Goal: Contribute content

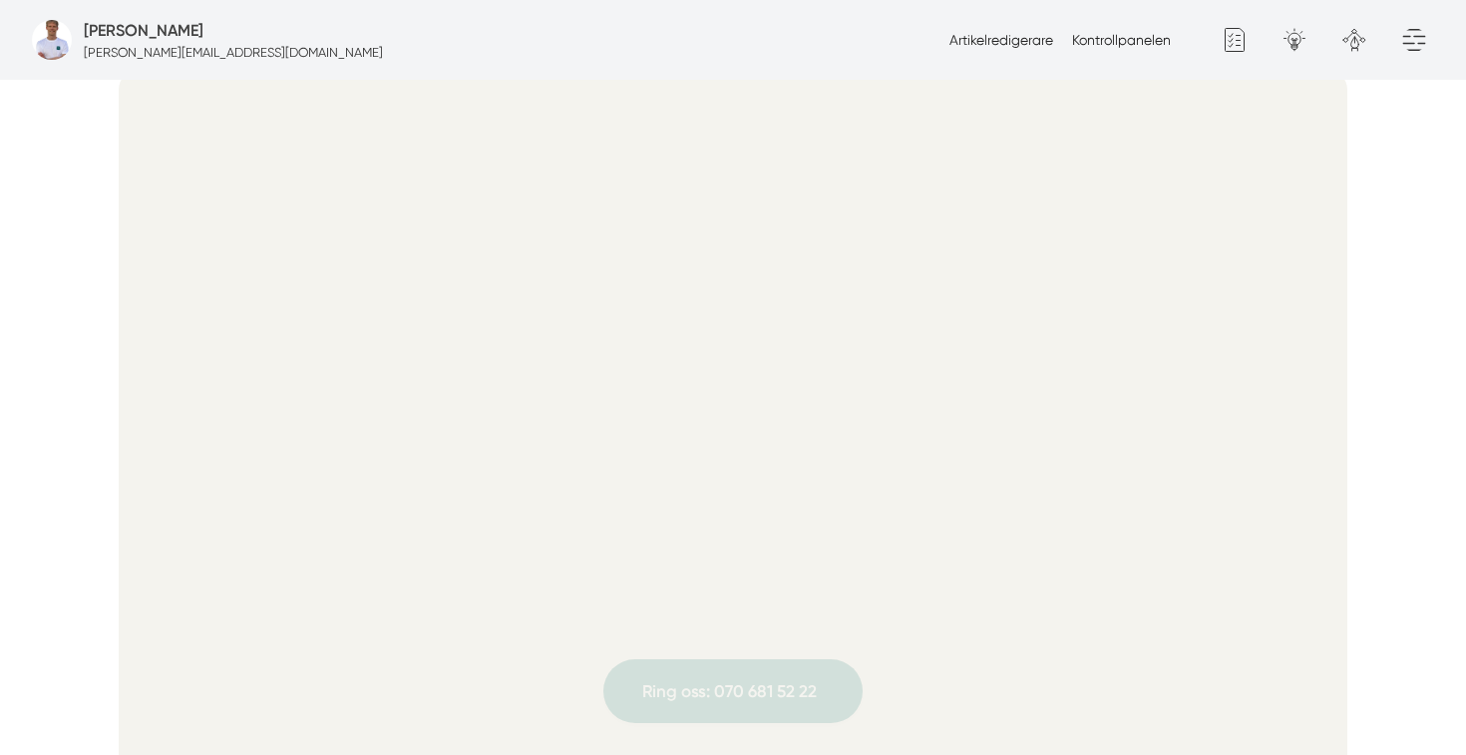
scroll to position [746, 0]
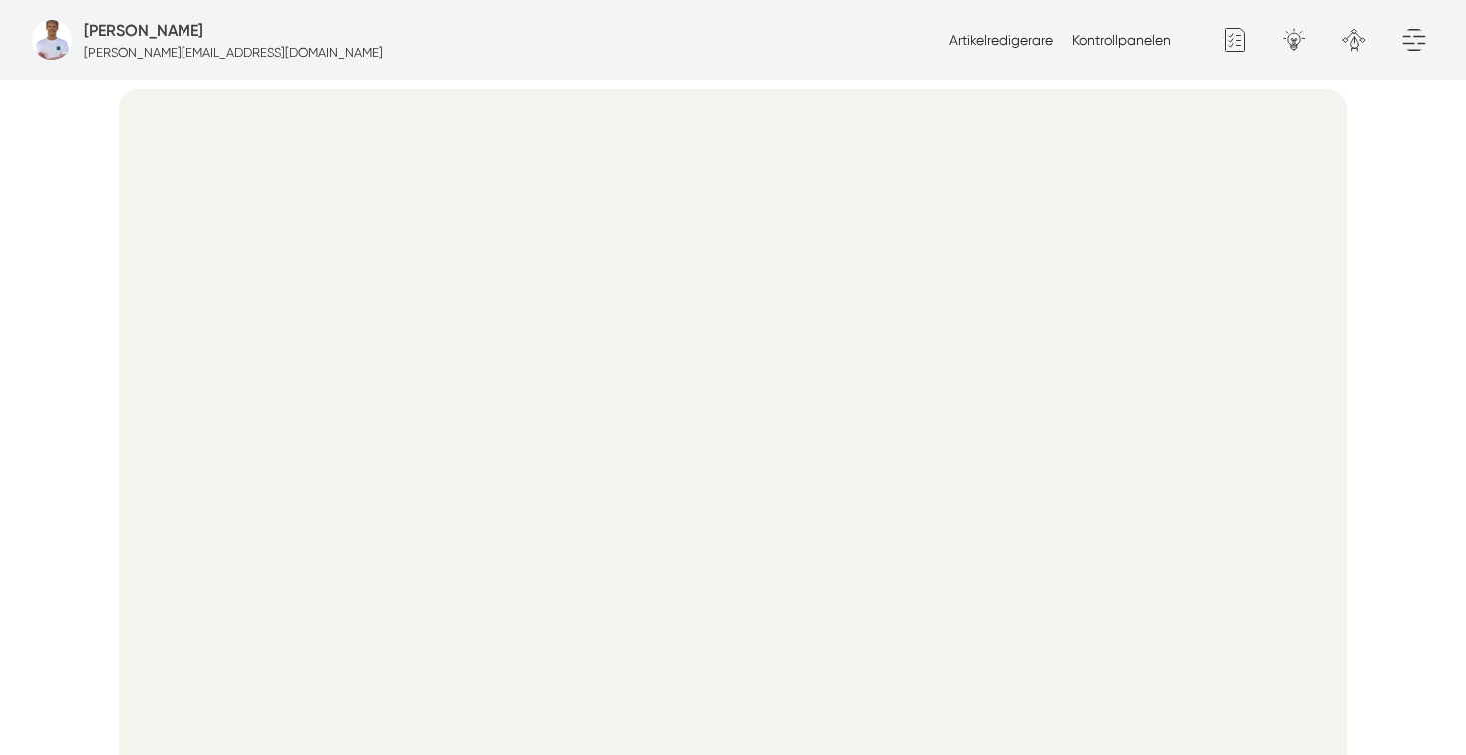
click at [1359, 175] on div at bounding box center [733, 462] width 1277 height 770
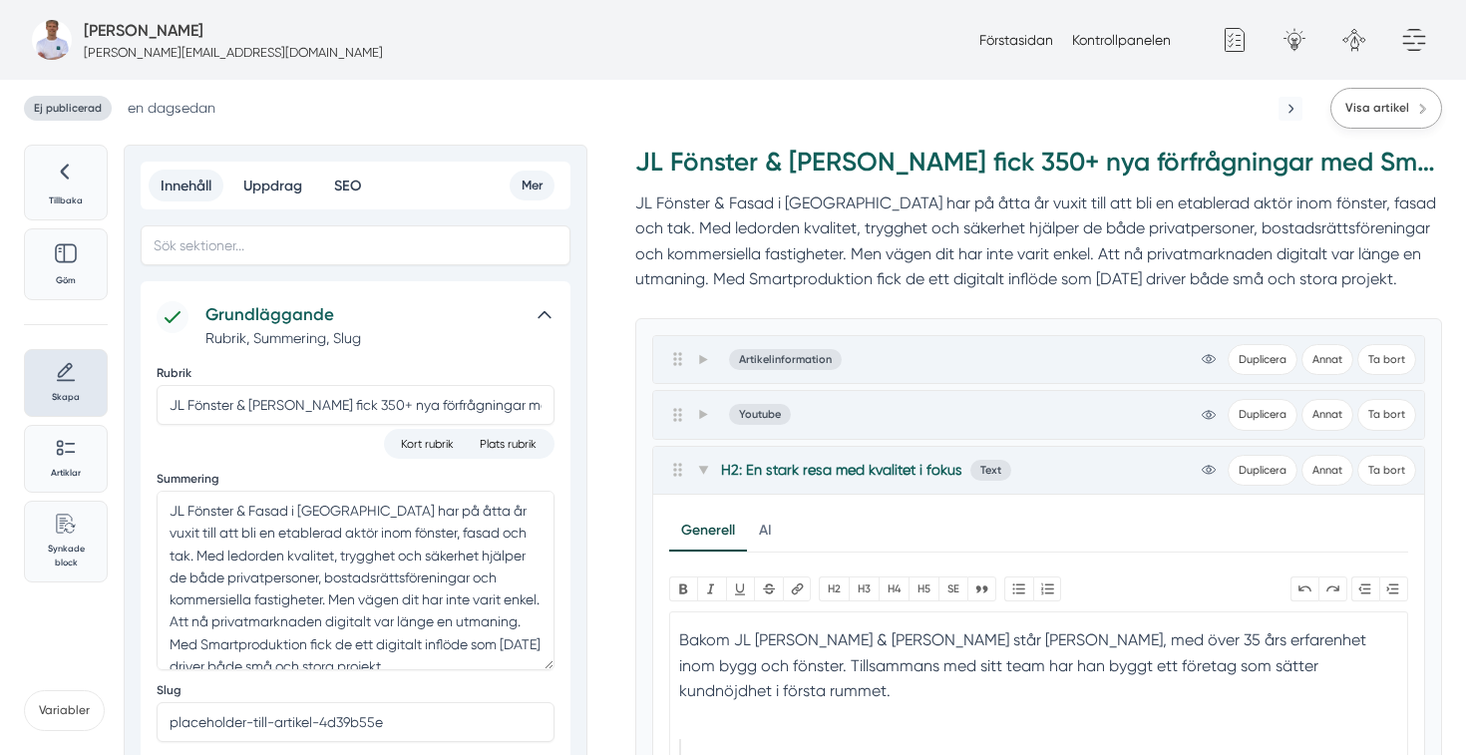
click at [1397, 112] on span "Visa artikel" at bounding box center [1377, 108] width 64 height 19
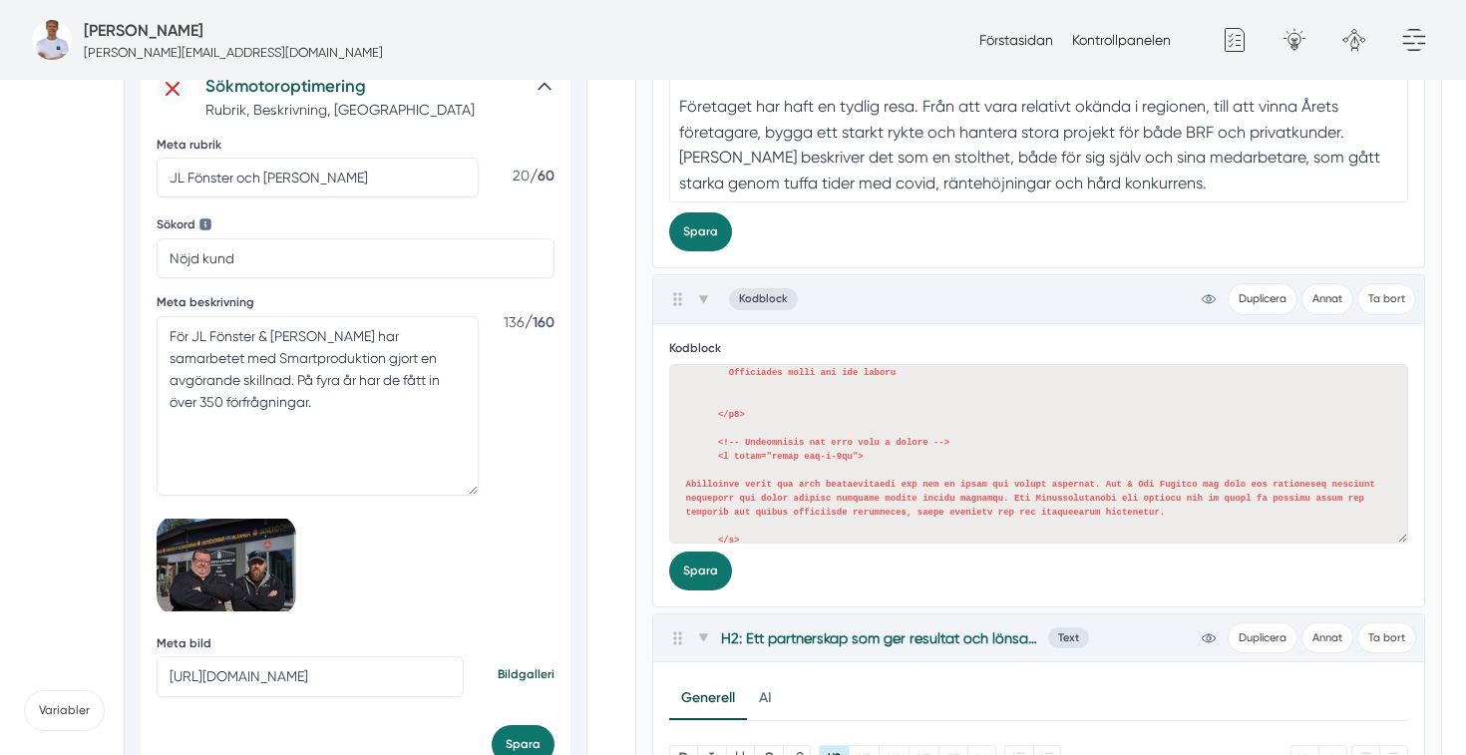
scroll to position [134, 0]
drag, startPoint x: 1201, startPoint y: 475, endPoint x: 1105, endPoint y: 474, distance: 95.8
click at [1105, 474] on textarea at bounding box center [1039, 454] width 740 height 180
click at [702, 563] on button "Spara" at bounding box center [700, 571] width 63 height 39
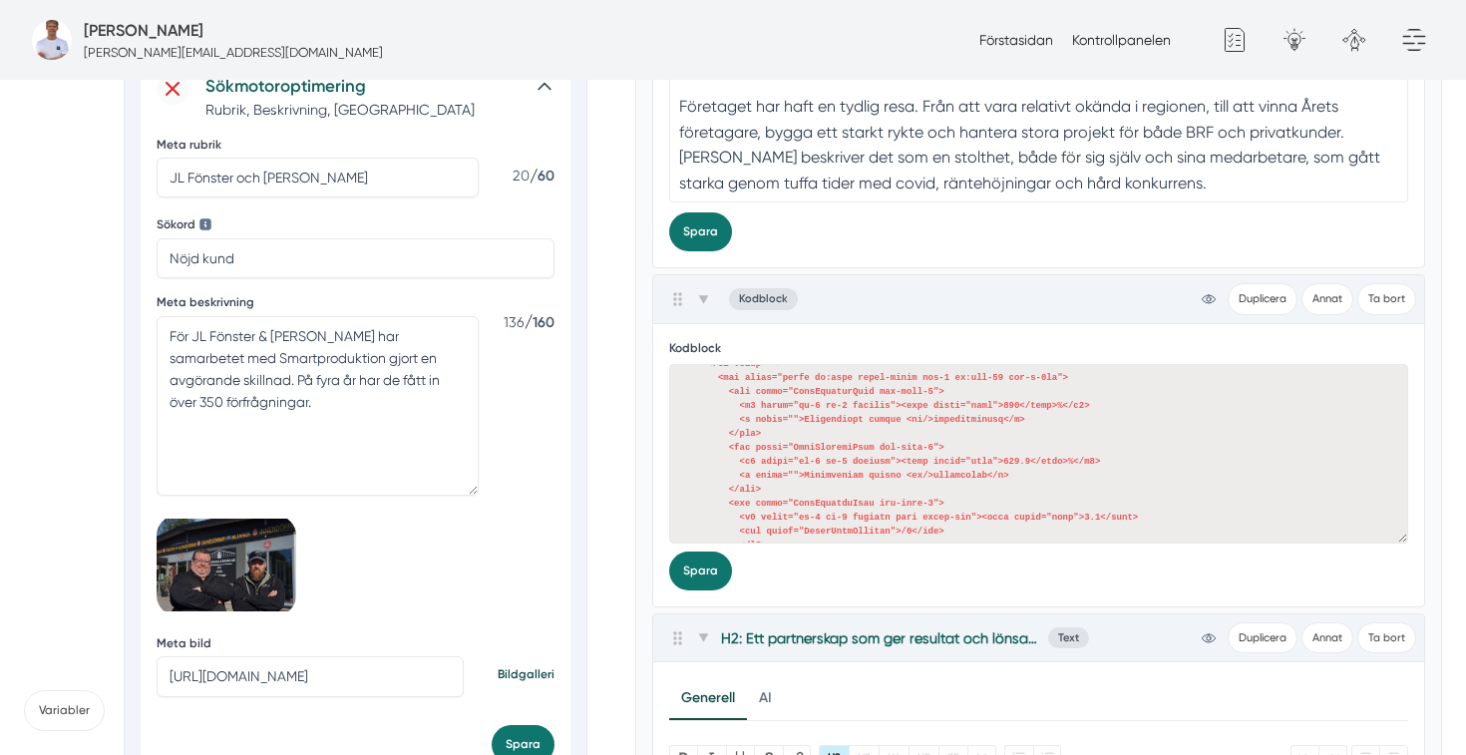
scroll to position [348, 0]
click at [903, 471] on textarea at bounding box center [1039, 454] width 740 height 180
drag, startPoint x: 905, startPoint y: 470, endPoint x: 803, endPoint y: 467, distance: 101.8
click at [803, 467] on textarea at bounding box center [1039, 454] width 740 height 180
click at [696, 576] on button "Spara" at bounding box center [700, 571] width 63 height 39
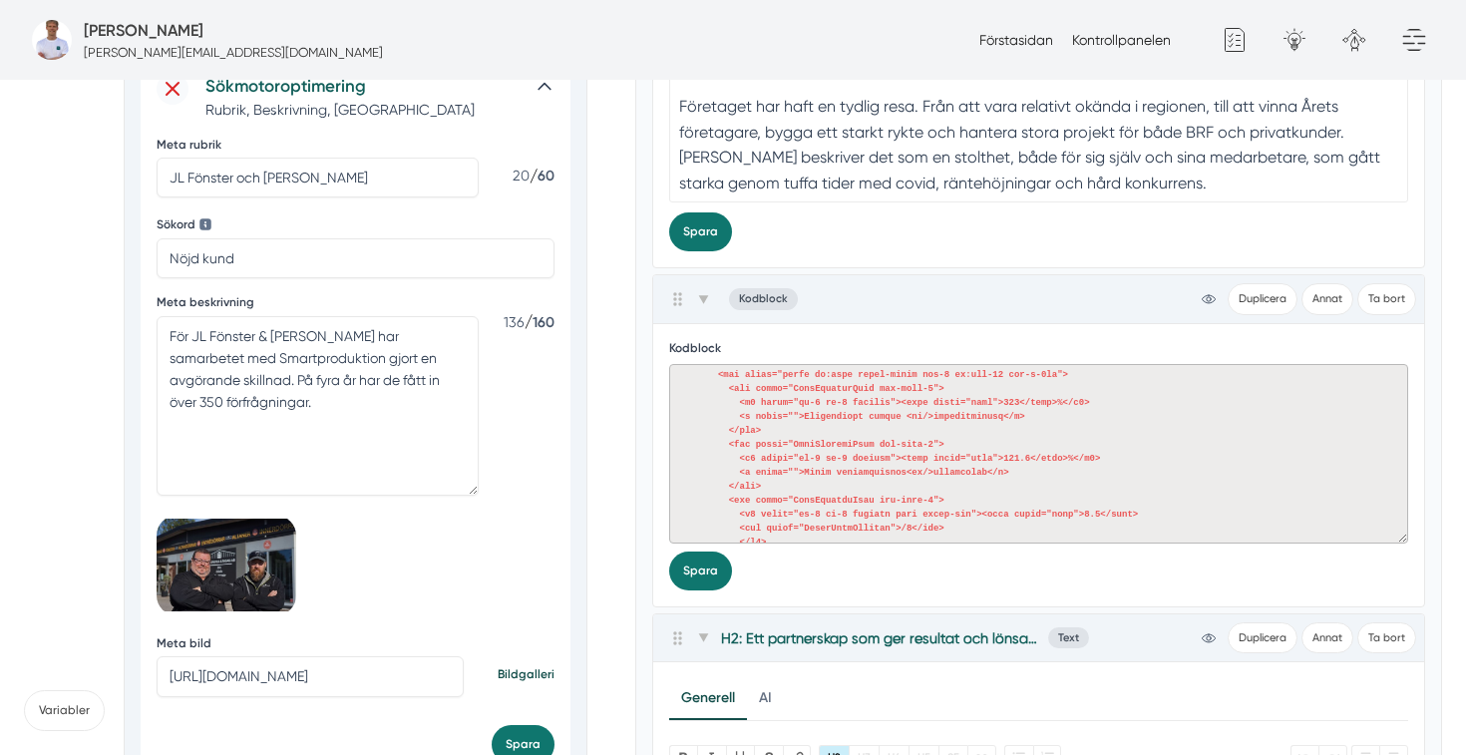
drag, startPoint x: 903, startPoint y: 415, endPoint x: 805, endPoint y: 416, distance: 97.7
click at [805, 416] on textarea at bounding box center [1039, 454] width 740 height 180
drag, startPoint x: 908, startPoint y: 470, endPoint x: 804, endPoint y: 476, distance: 103.9
click at [804, 476] on textarea at bounding box center [1039, 454] width 740 height 180
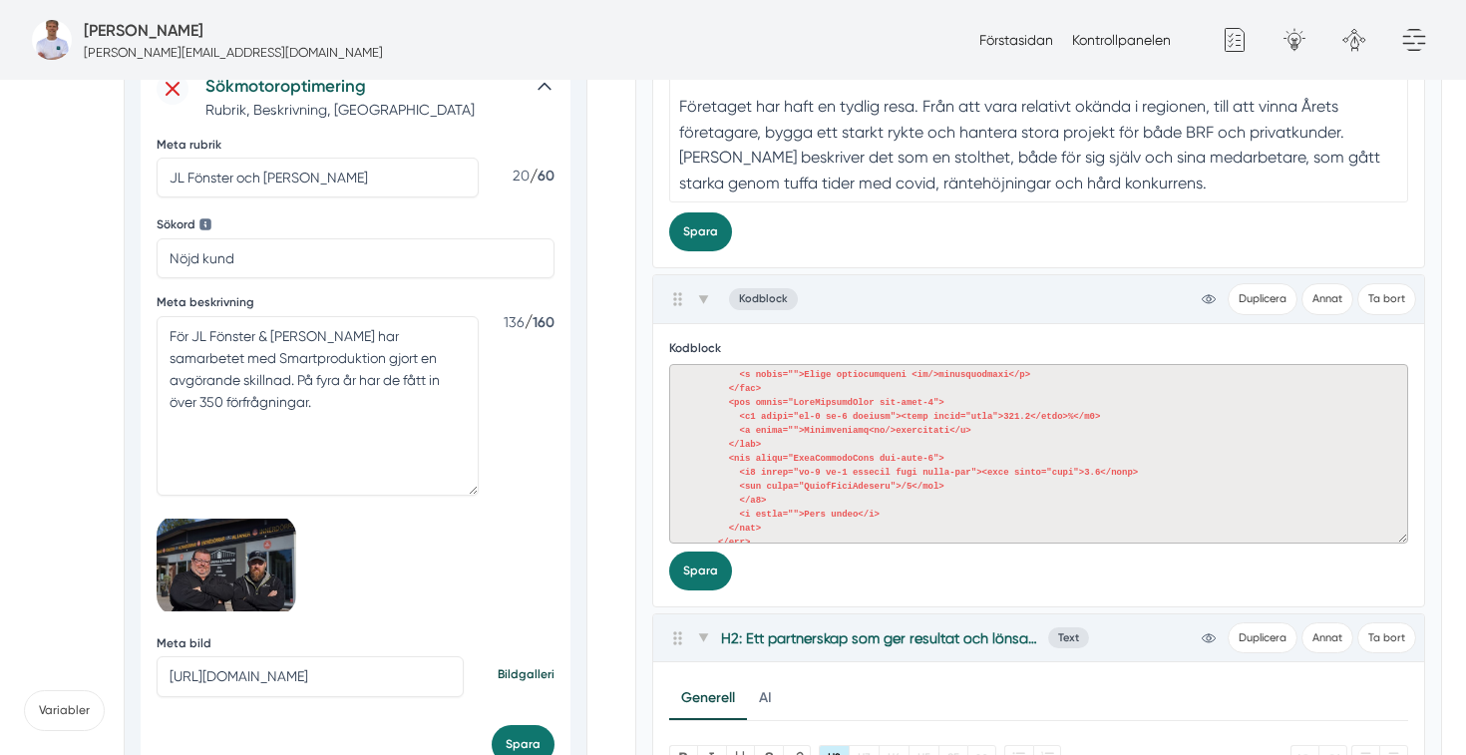
scroll to position [393, 0]
drag, startPoint x: 858, startPoint y: 511, endPoint x: 804, endPoint y: 509, distance: 53.9
click at [804, 509] on textarea at bounding box center [1039, 454] width 740 height 180
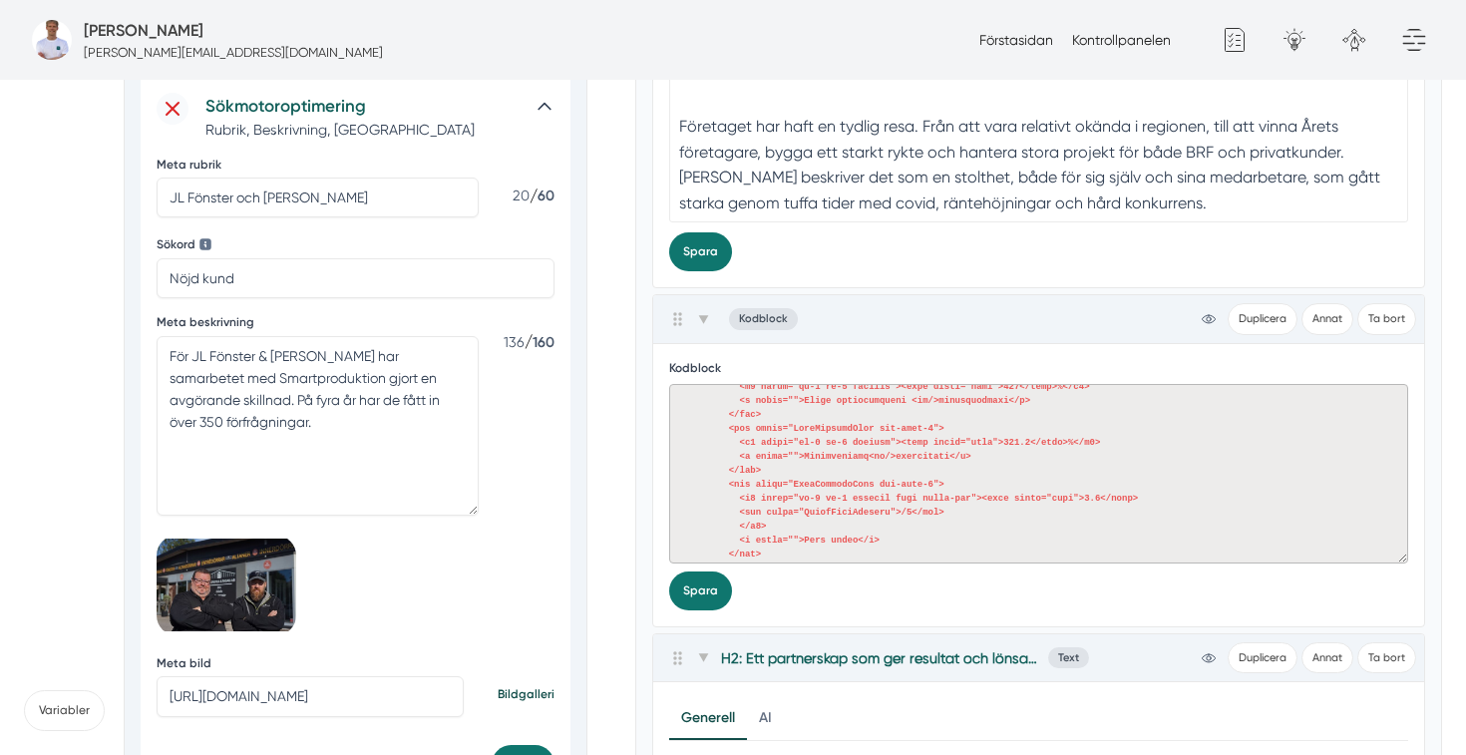
scroll to position [397, 0]
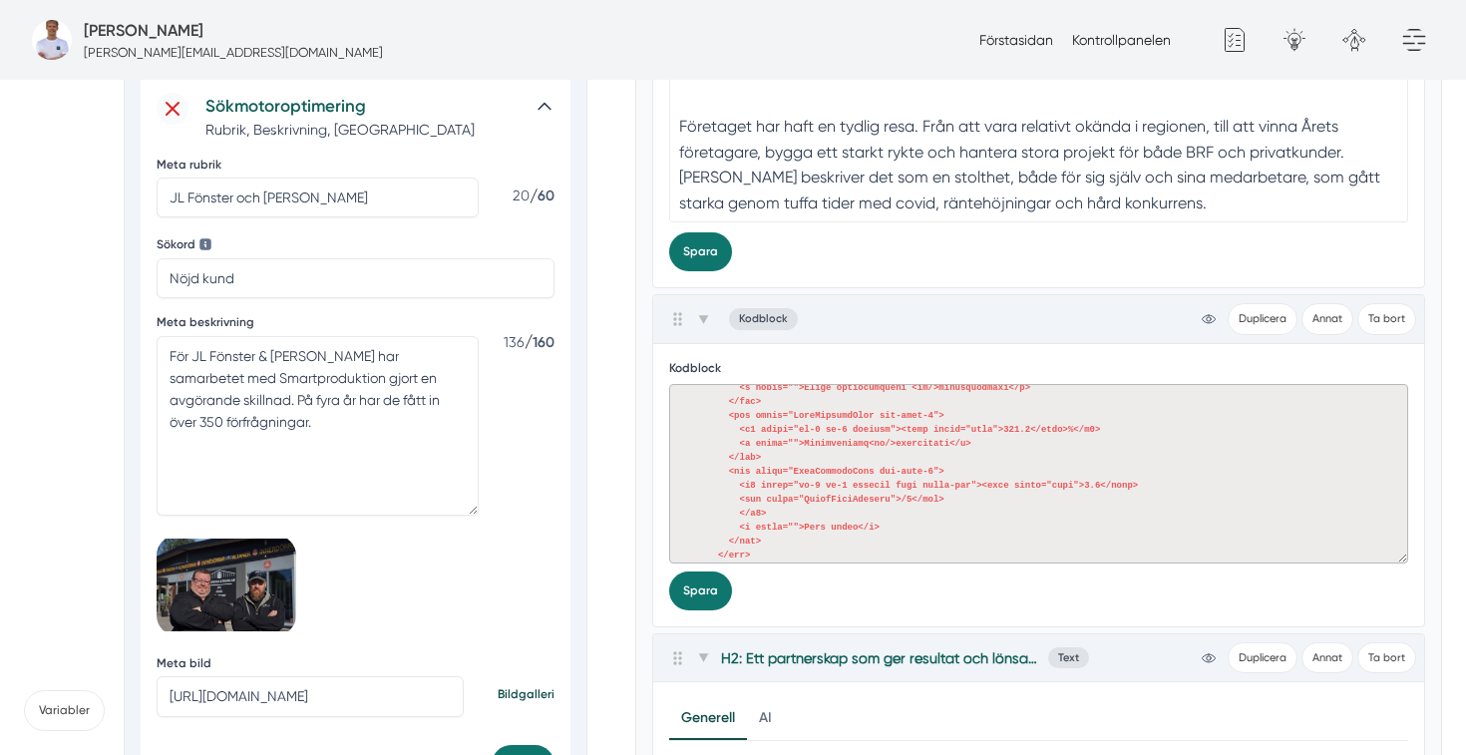
click at [1034, 509] on textarea at bounding box center [1039, 474] width 740 height 180
click at [1016, 448] on textarea at bounding box center [1039, 474] width 740 height 180
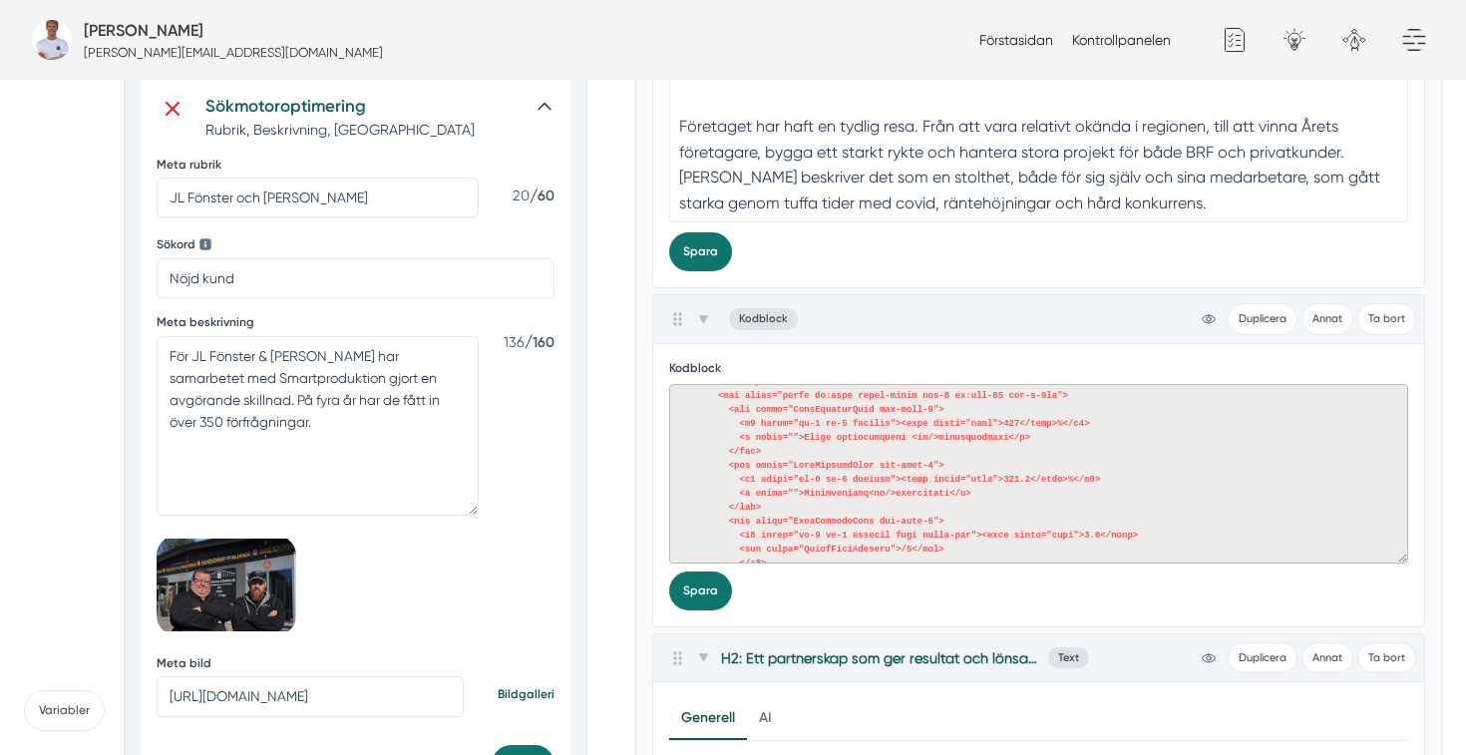
scroll to position [337, 0]
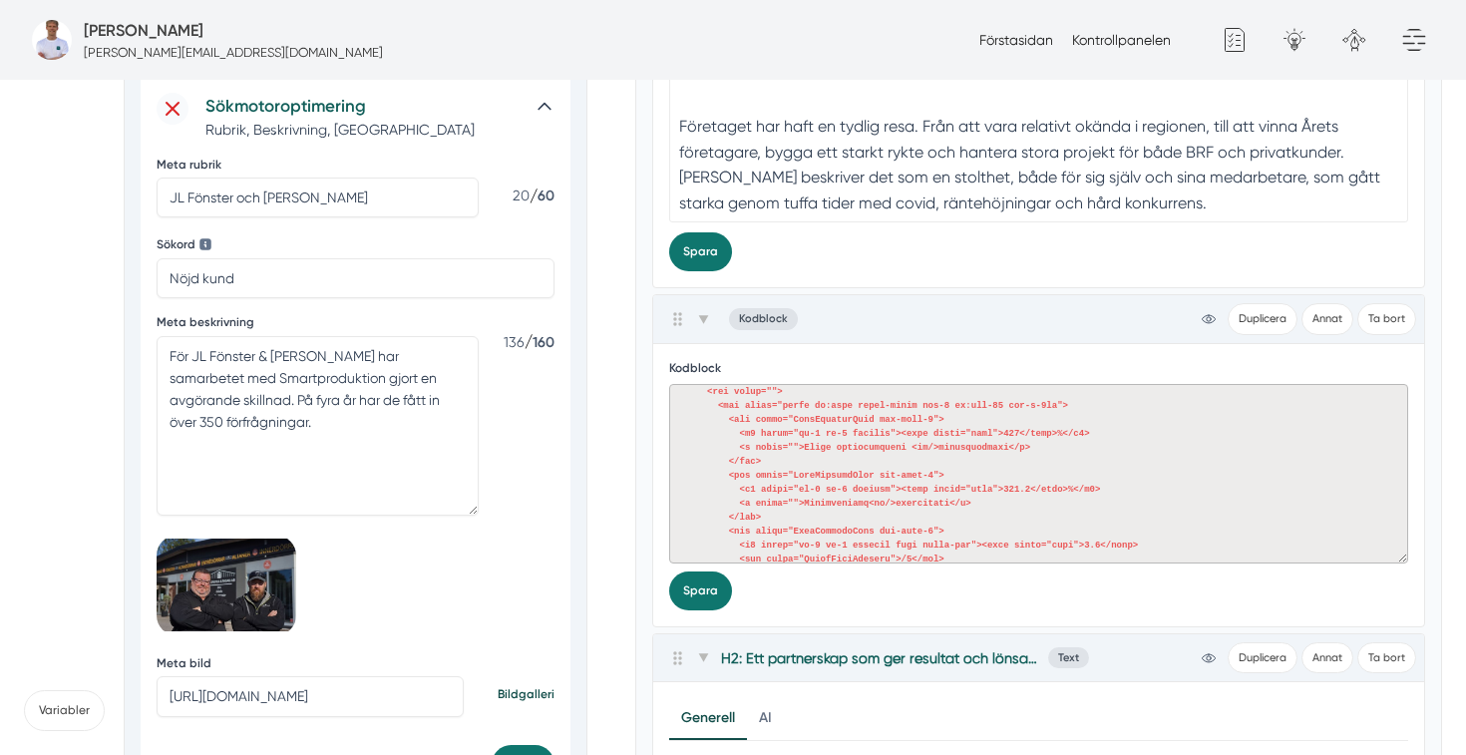
click at [1019, 431] on textarea at bounding box center [1039, 474] width 740 height 180
paste textarea "350+"
click at [1031, 488] on textarea at bounding box center [1039, 474] width 740 height 180
paste textarea "1 av 4 blir affär)"
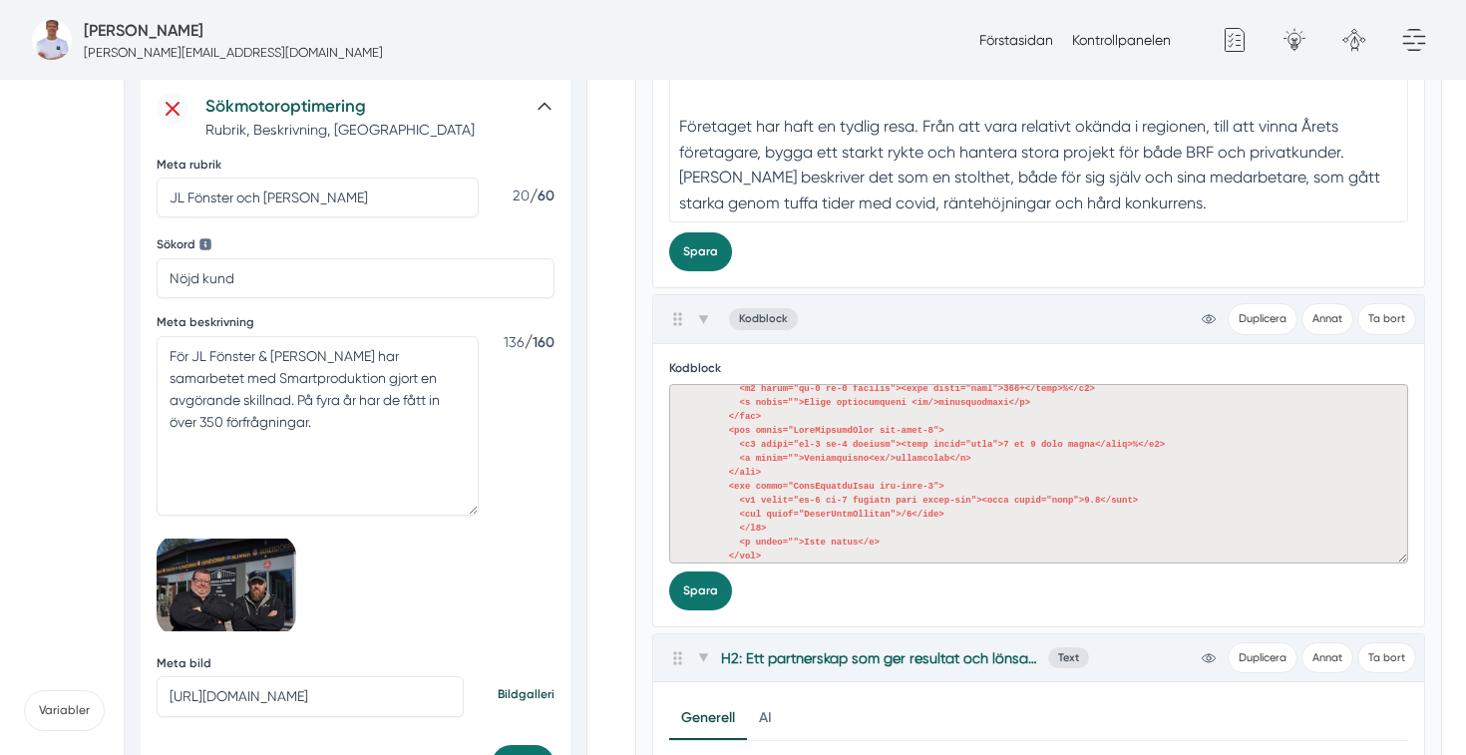
scroll to position [393, 0]
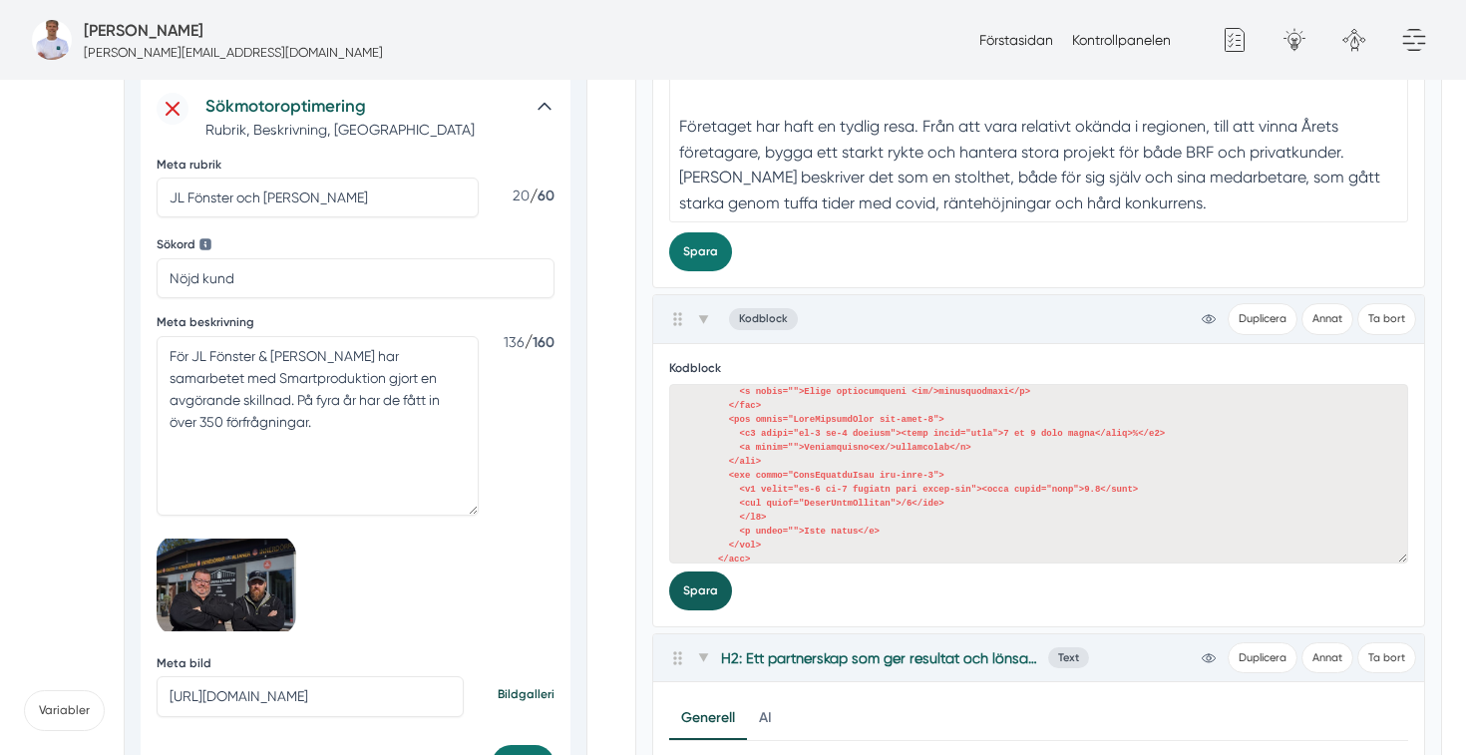
click at [710, 595] on button "Spara" at bounding box center [700, 591] width 63 height 39
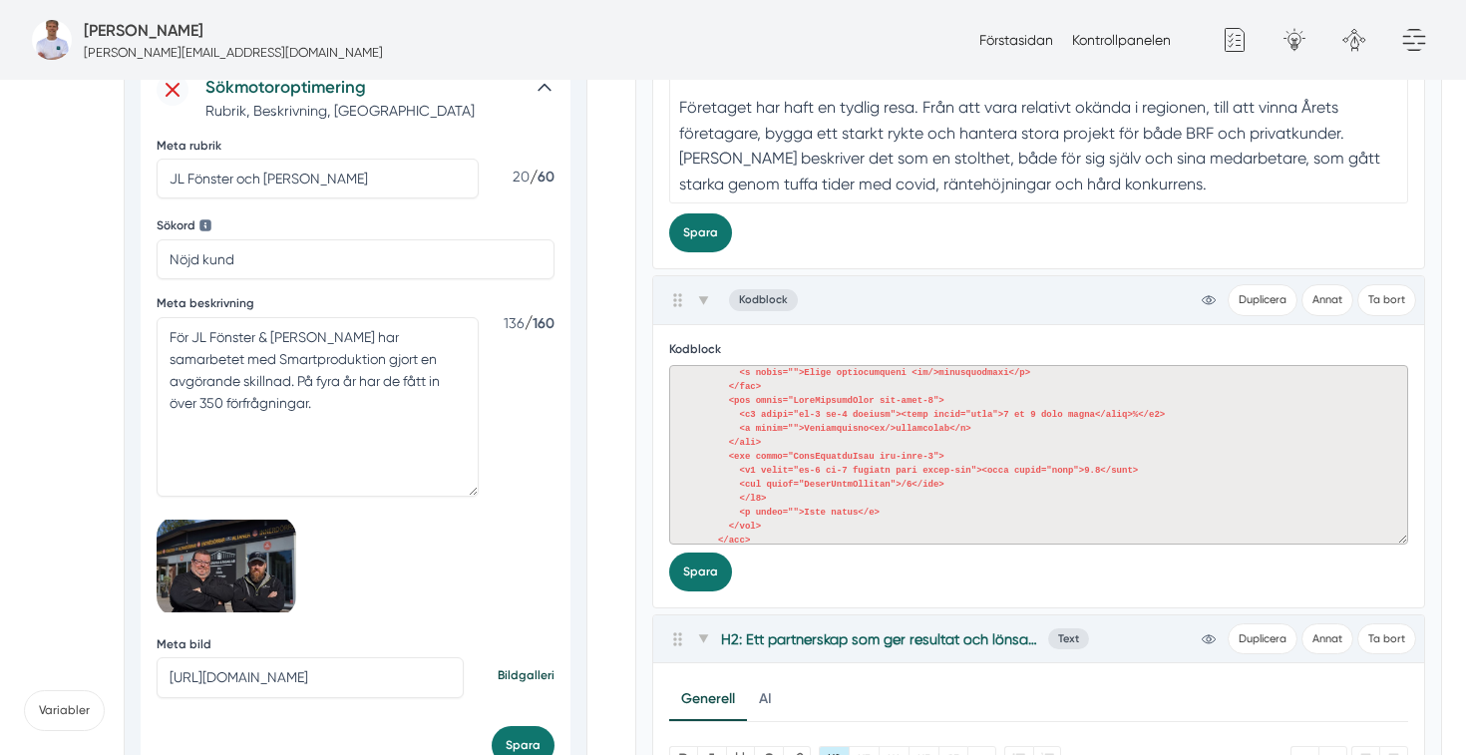
click at [908, 515] on textarea at bounding box center [1039, 455] width 740 height 180
paste textarea "MegaCounterItem col-span-1"> <h4 class="mb-0 pb-0 counter"><span class="bold">3…"
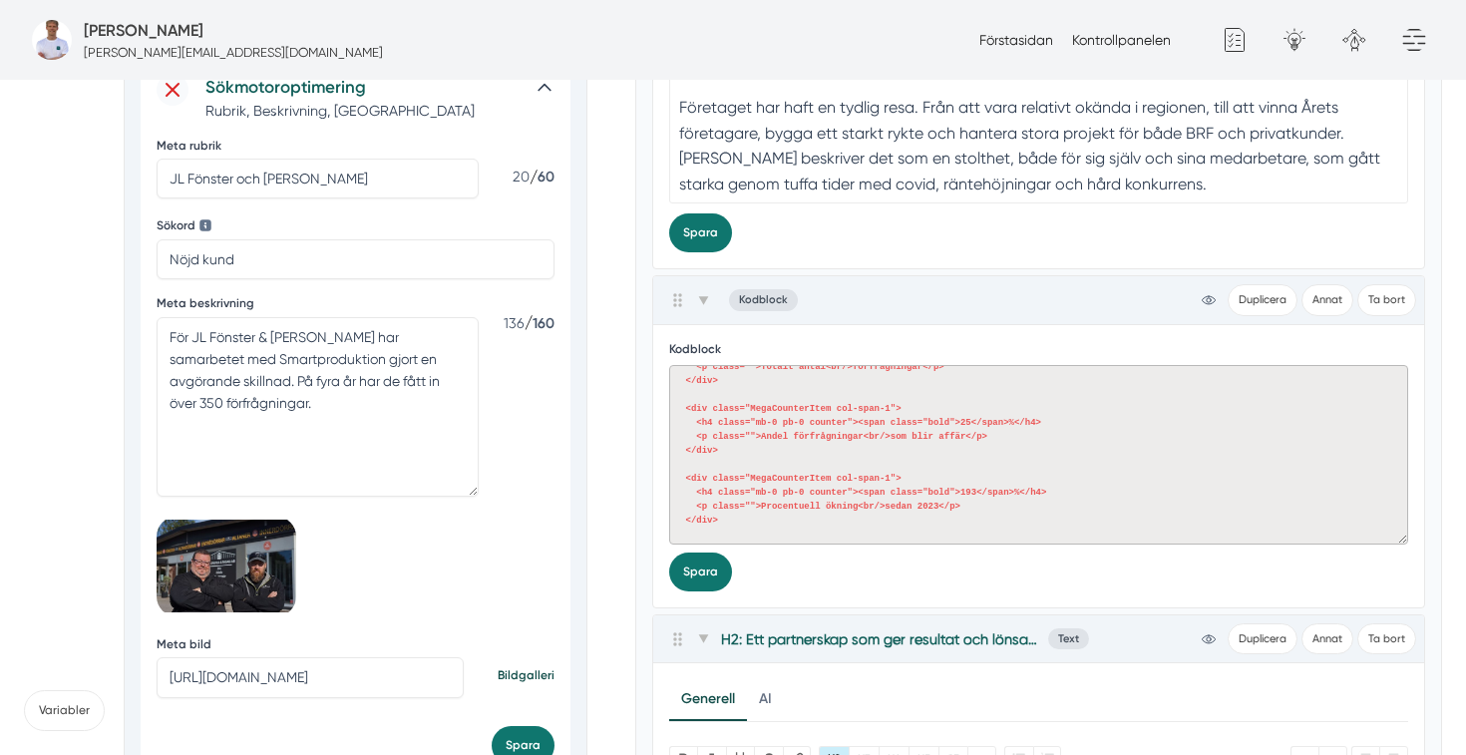
scroll to position [46, 0]
click at [709, 576] on button "Spara" at bounding box center [700, 572] width 63 height 39
click at [813, 437] on textarea "<div class="MegaCounterItem col-span-1"> <h4 class="mb-0 pb-0 counter"><span cl…" at bounding box center [1039, 455] width 740 height 180
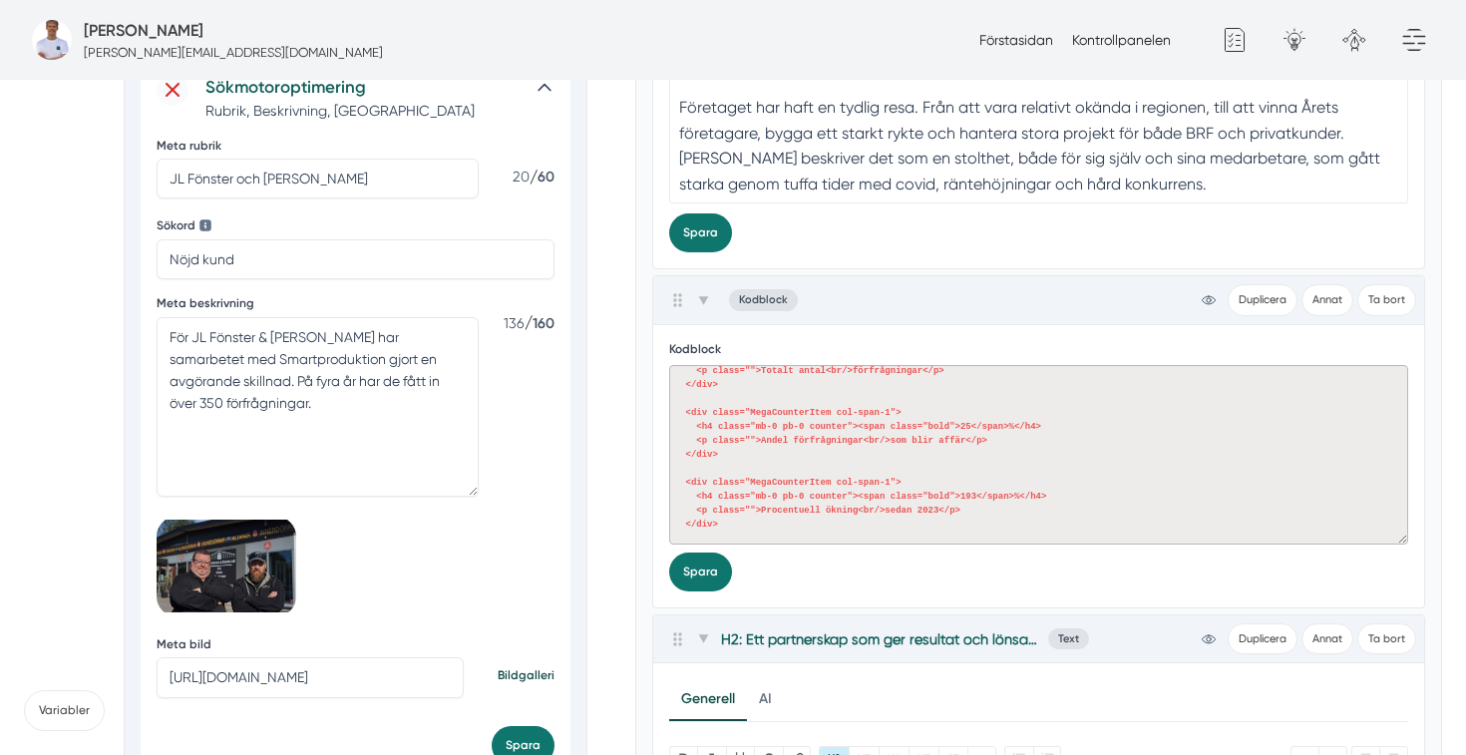
click at [813, 437] on textarea "<div class="MegaCounterItem col-span-1"> <h4 class="mb-0 pb-0 counter"><span cl…" at bounding box center [1039, 455] width 740 height 180
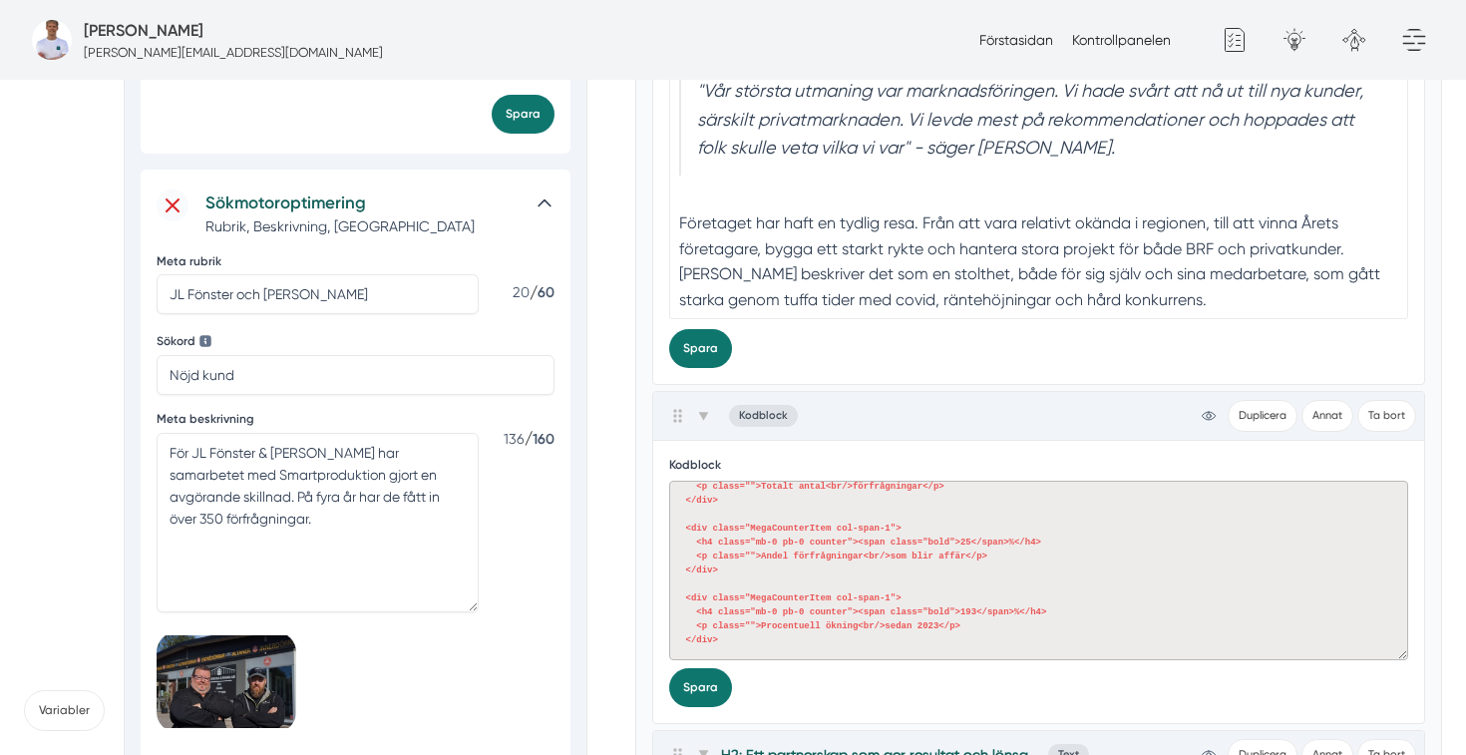
scroll to position [669, 0]
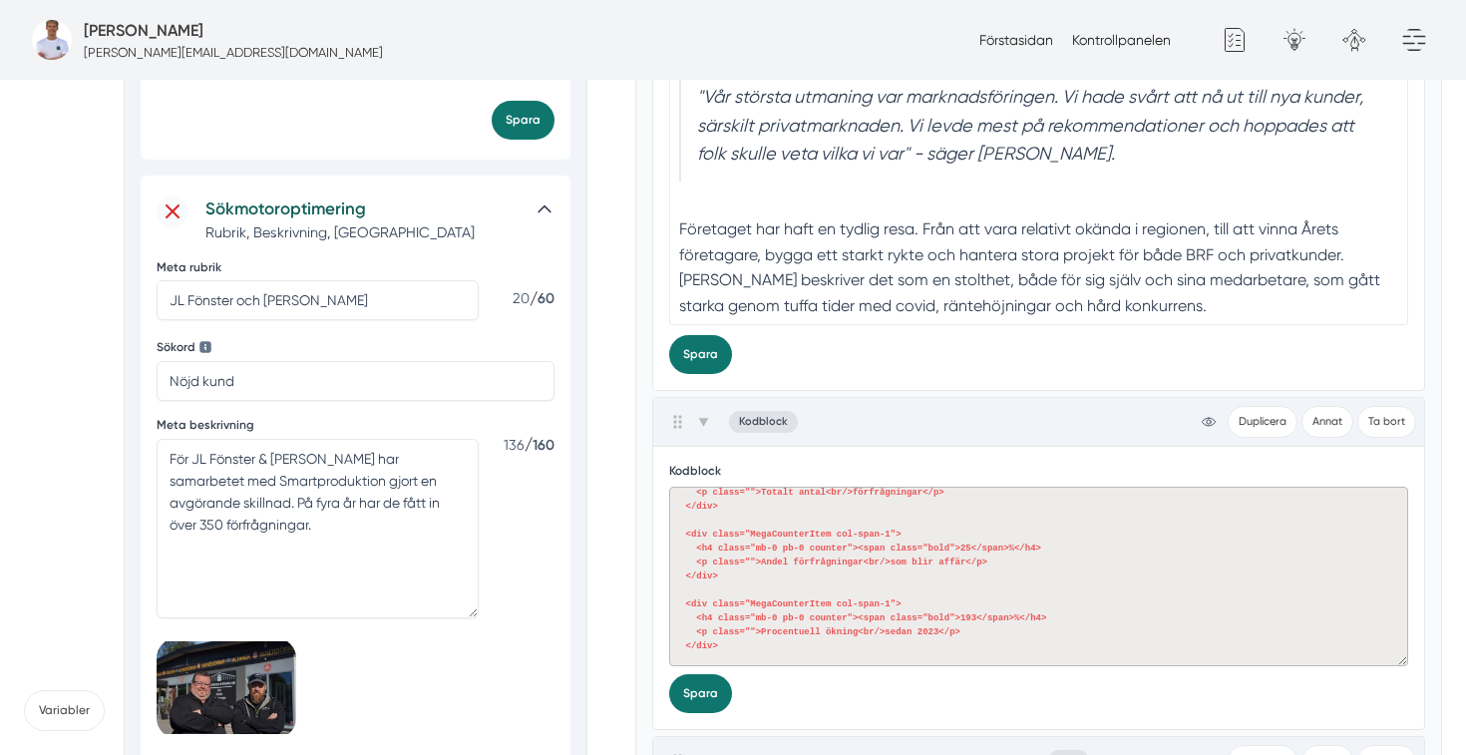
click at [826, 589] on textarea "<div class="MegaCounterItem col-span-1"> <h4 class="mb-0 pb-0 counter"><span cl…" at bounding box center [1039, 577] width 740 height 180
paste textarea "custom-domain-theme-client-max-width pb-6 lg:pb-16"> <div class="MegaCounterCon…"
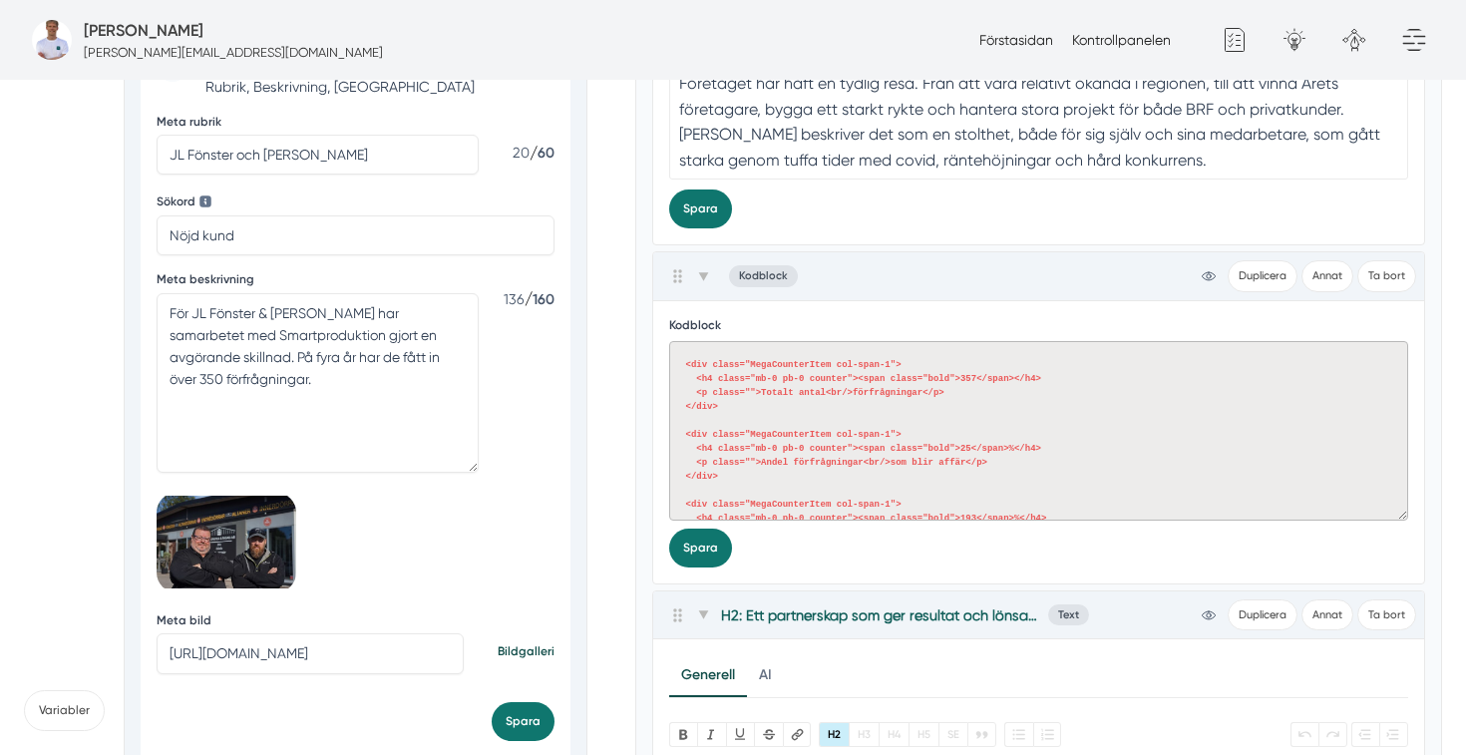
scroll to position [820, 0]
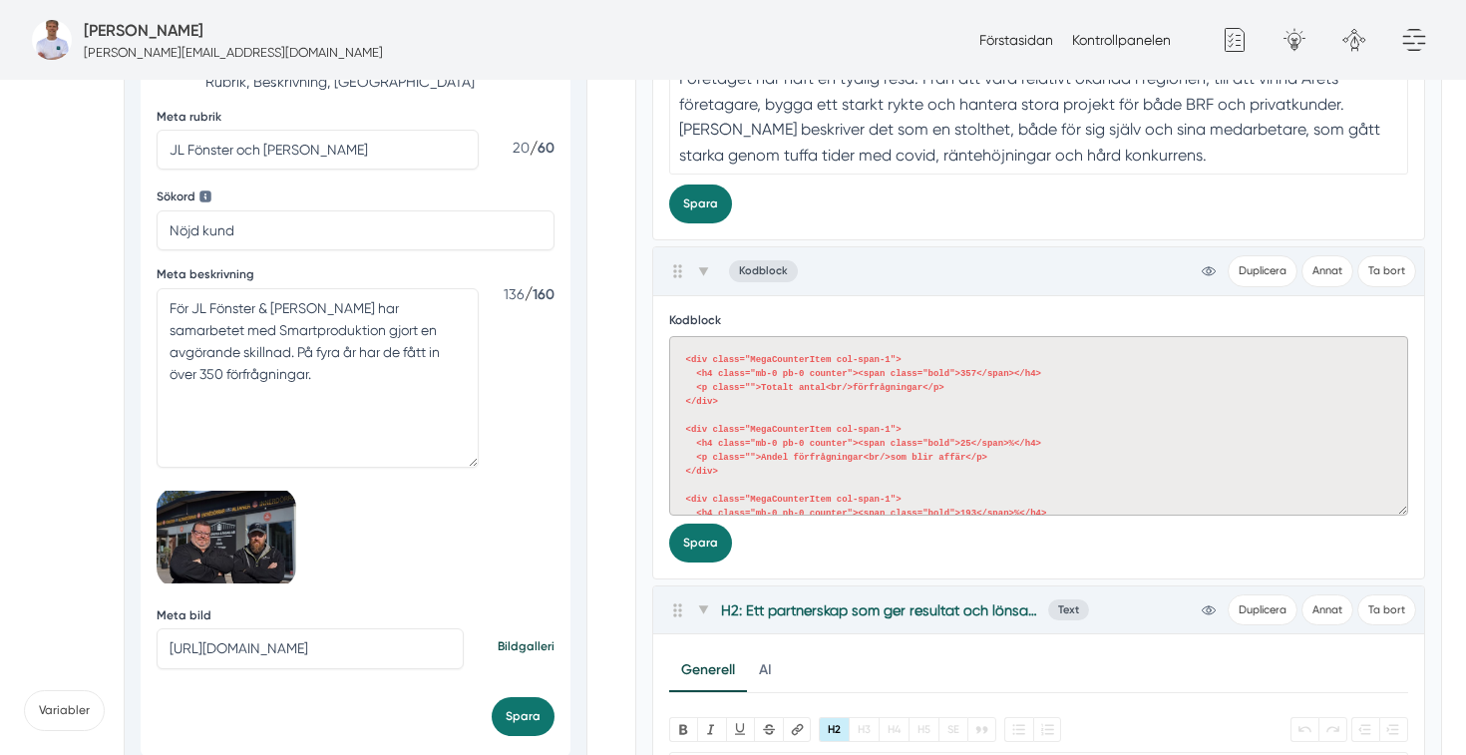
paste textarea "custom-domain-theme-client-max-width pb-6 lg:pb-16"> <div class="MegaCounterCon…"
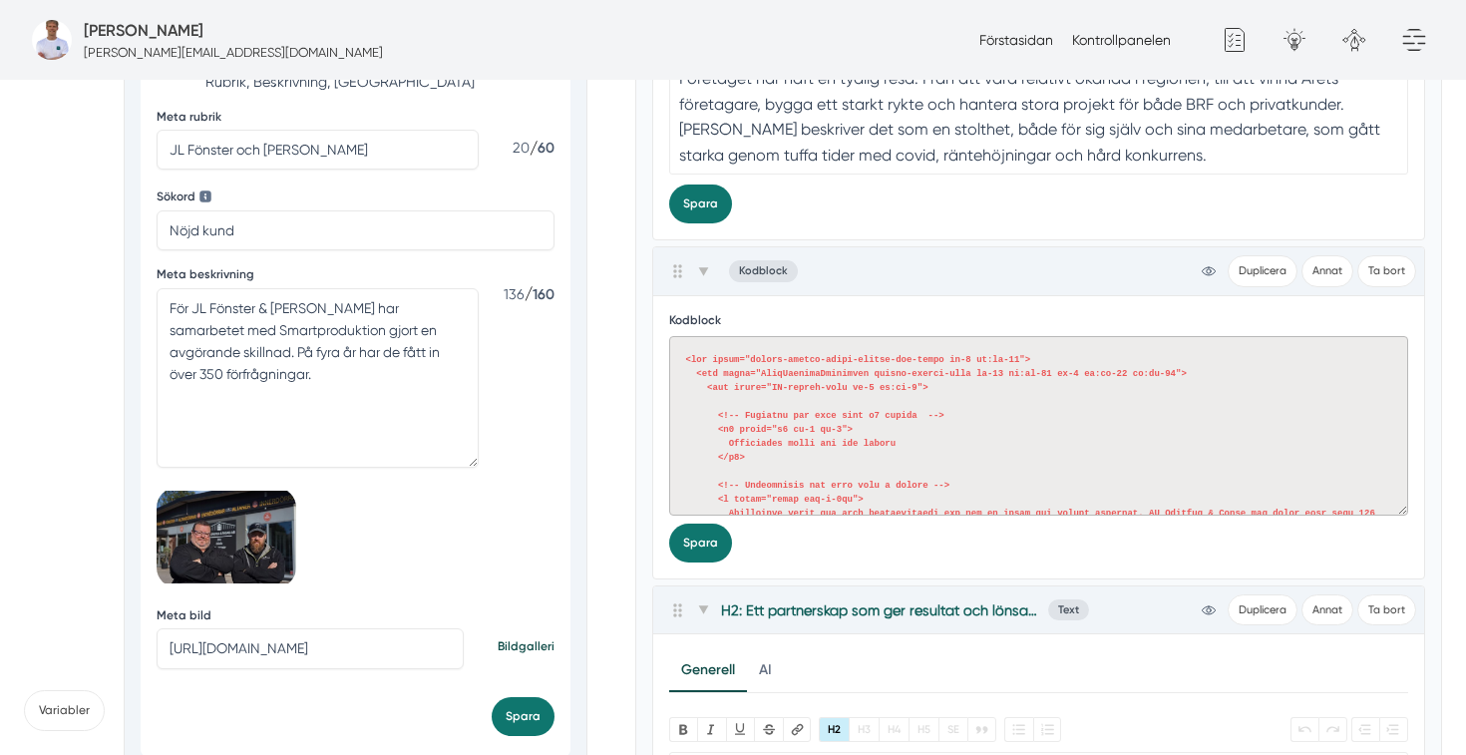
scroll to position [395, 0]
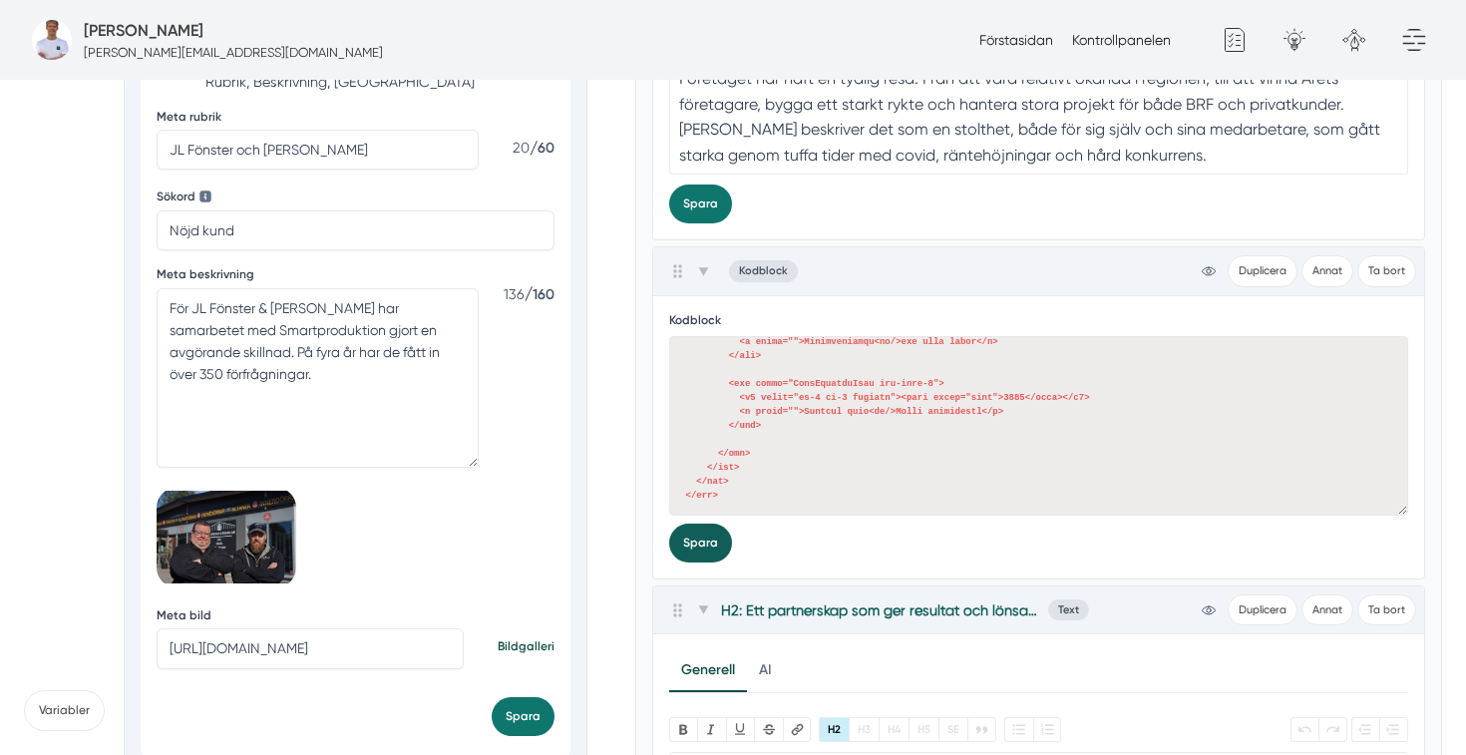
click at [676, 554] on button "Spara" at bounding box center [700, 543] width 63 height 39
click at [752, 393] on textarea at bounding box center [1039, 426] width 740 height 180
paste textarea "h2 class="h2 mb-0 pb-0"> Resultaten talar för sig själva </h2> <p class="intro …"
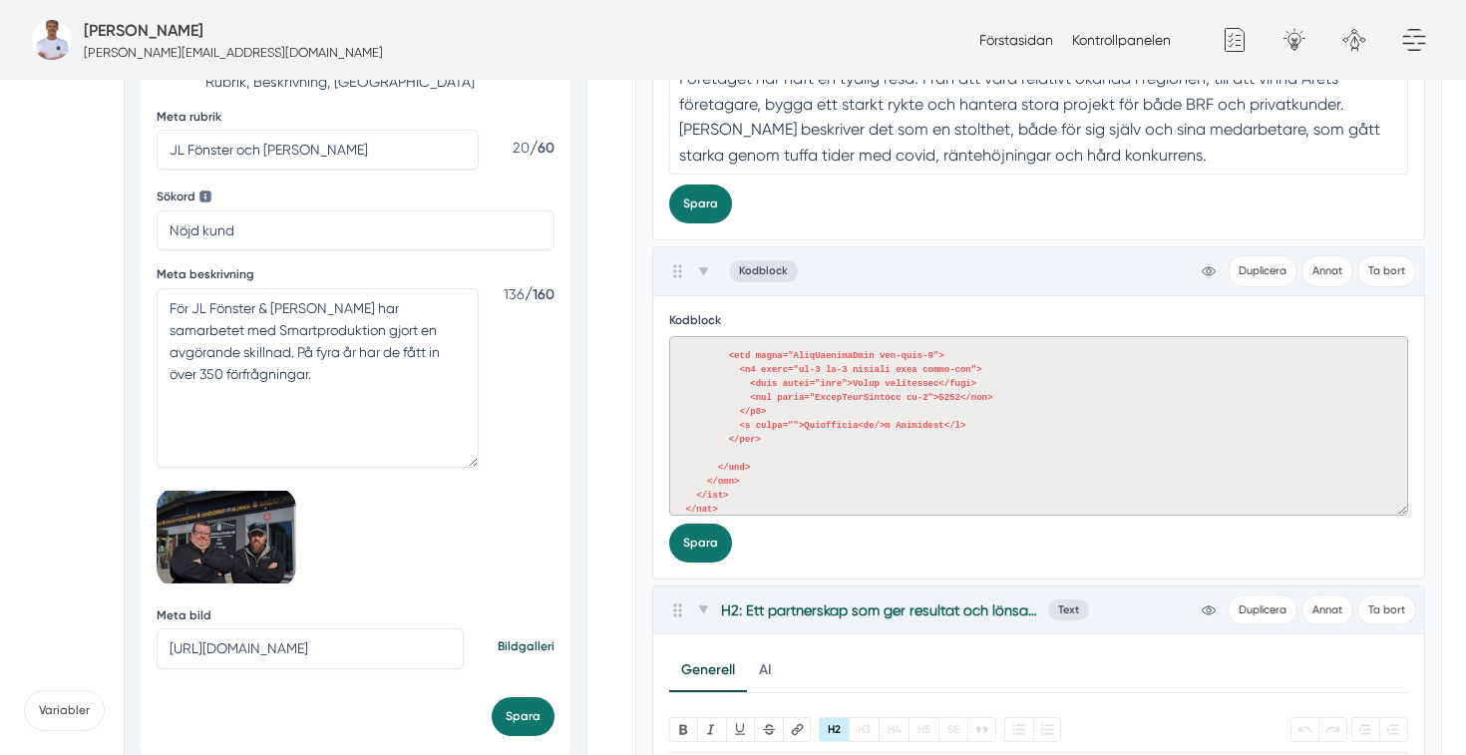
scroll to position [409, 0]
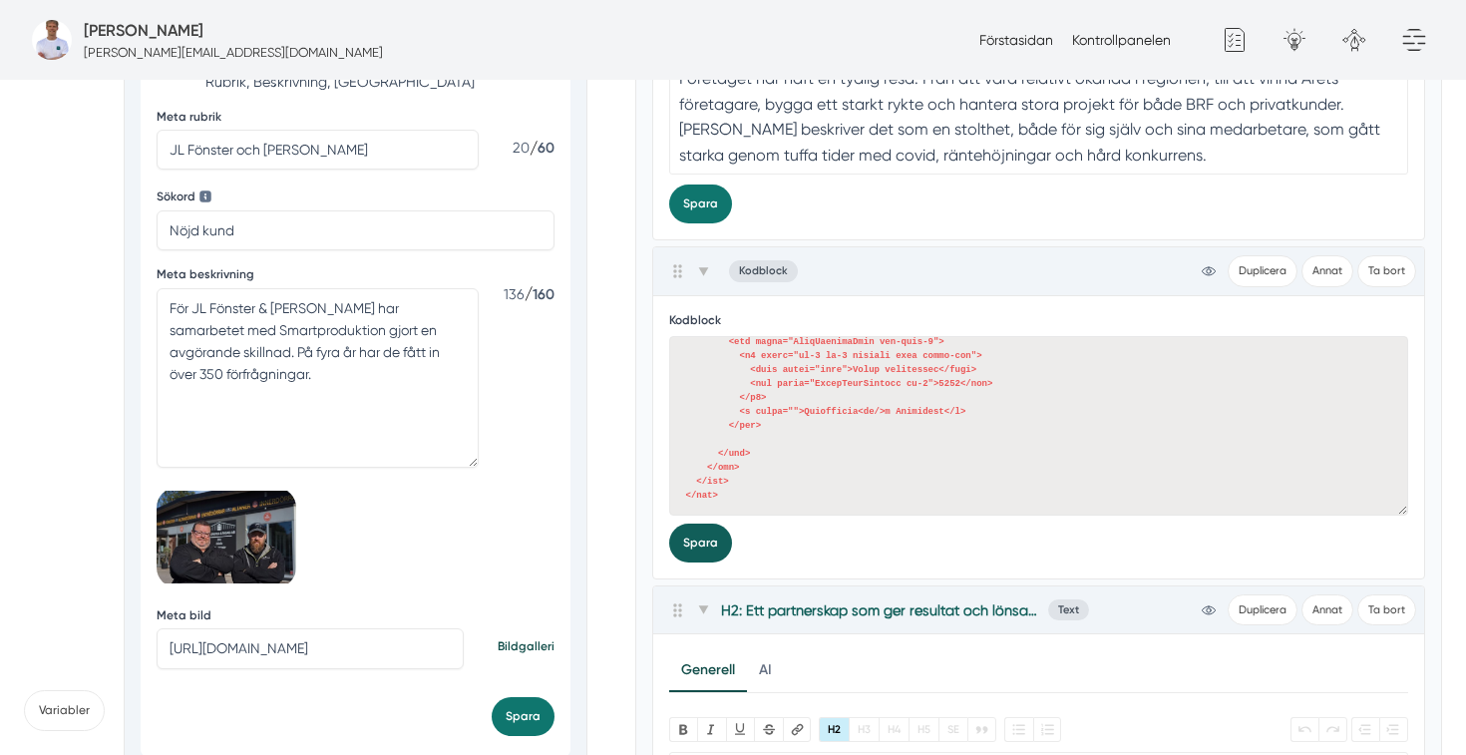
click at [682, 554] on button "Spara" at bounding box center [700, 543] width 63 height 39
click at [747, 416] on textarea at bounding box center [1039, 426] width 740 height 180
paste textarea "JL Fönster & Fasad har på fyra år tagit emot över 350 förfrågningar. Ungefär en…"
click at [705, 538] on button "Spara" at bounding box center [700, 543] width 63 height 39
click at [930, 422] on textarea at bounding box center [1039, 426] width 740 height 180
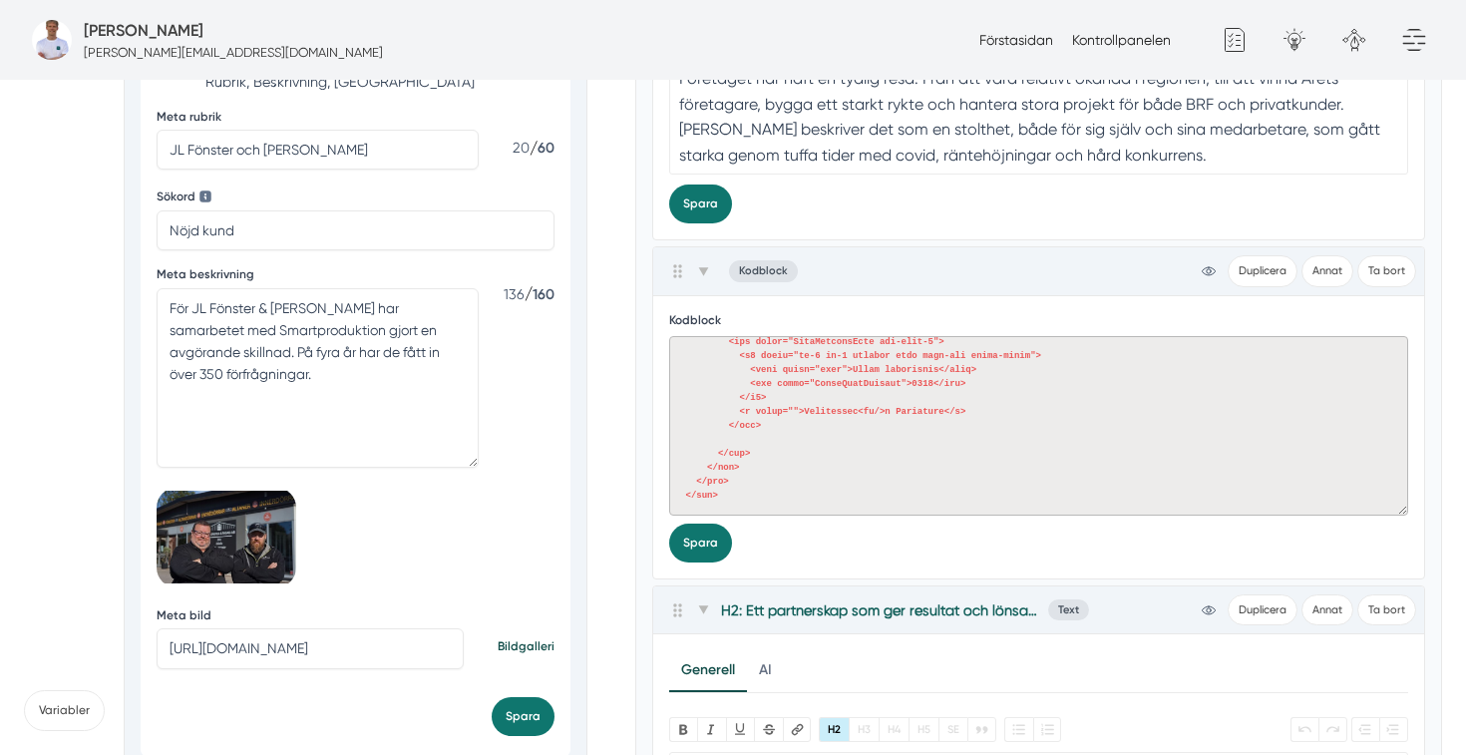
paste textarea "Resultaten visar att fler förfrågningar kan bli en motor för lönsam tillväxt. J…"
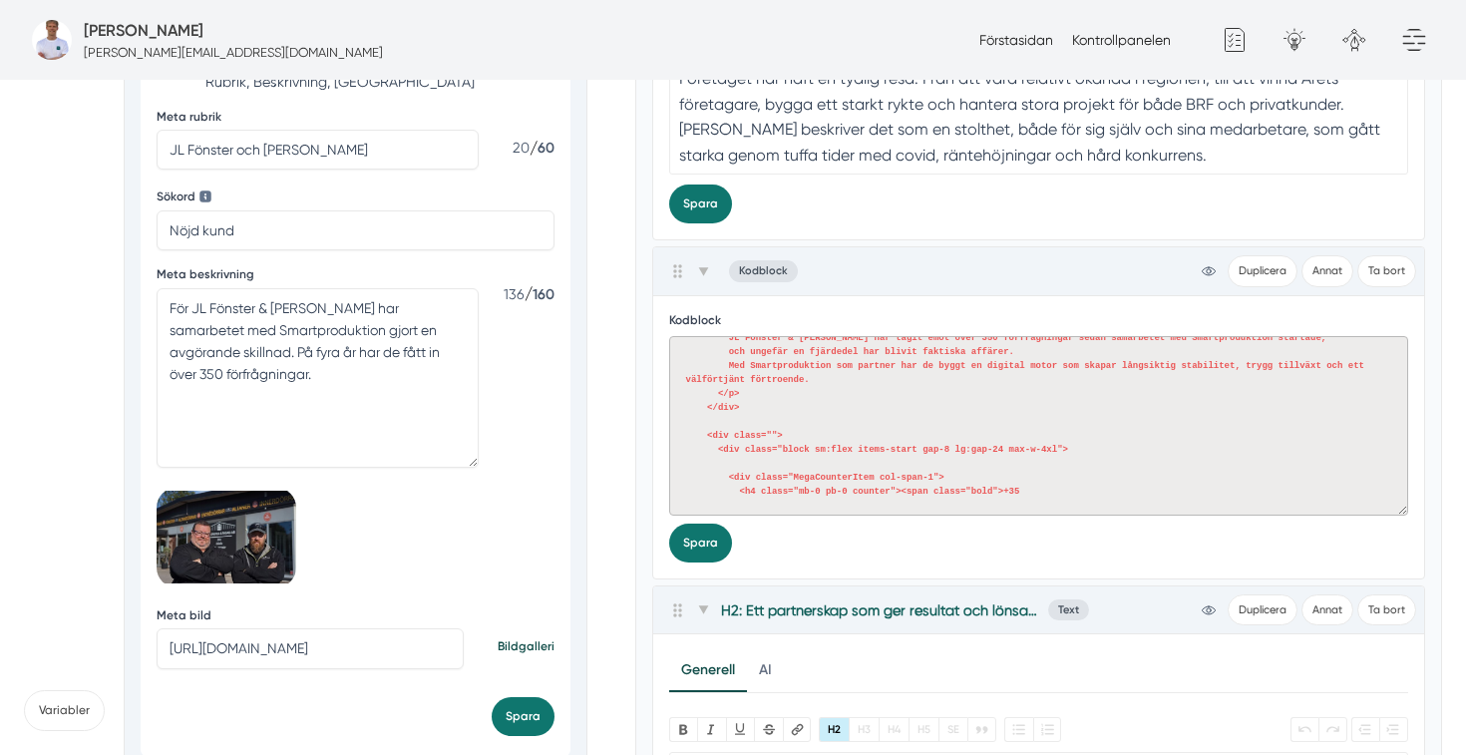
scroll to position [158, 0]
click at [657, 562] on div "Kodblock Spara" at bounding box center [1039, 437] width 772 height 282
click at [699, 546] on button "Spara" at bounding box center [700, 543] width 63 height 39
click at [829, 465] on textarea "<div class="custom-domain-theme-client-max-width pb-6 lg:pb-16"> <div class="Me…" at bounding box center [1039, 426] width 740 height 180
paste textarea "<!-- Rubrik --> <h2 class="h2 mb-0 pb-0">Resultaten talar för sig själva</h2> <…"
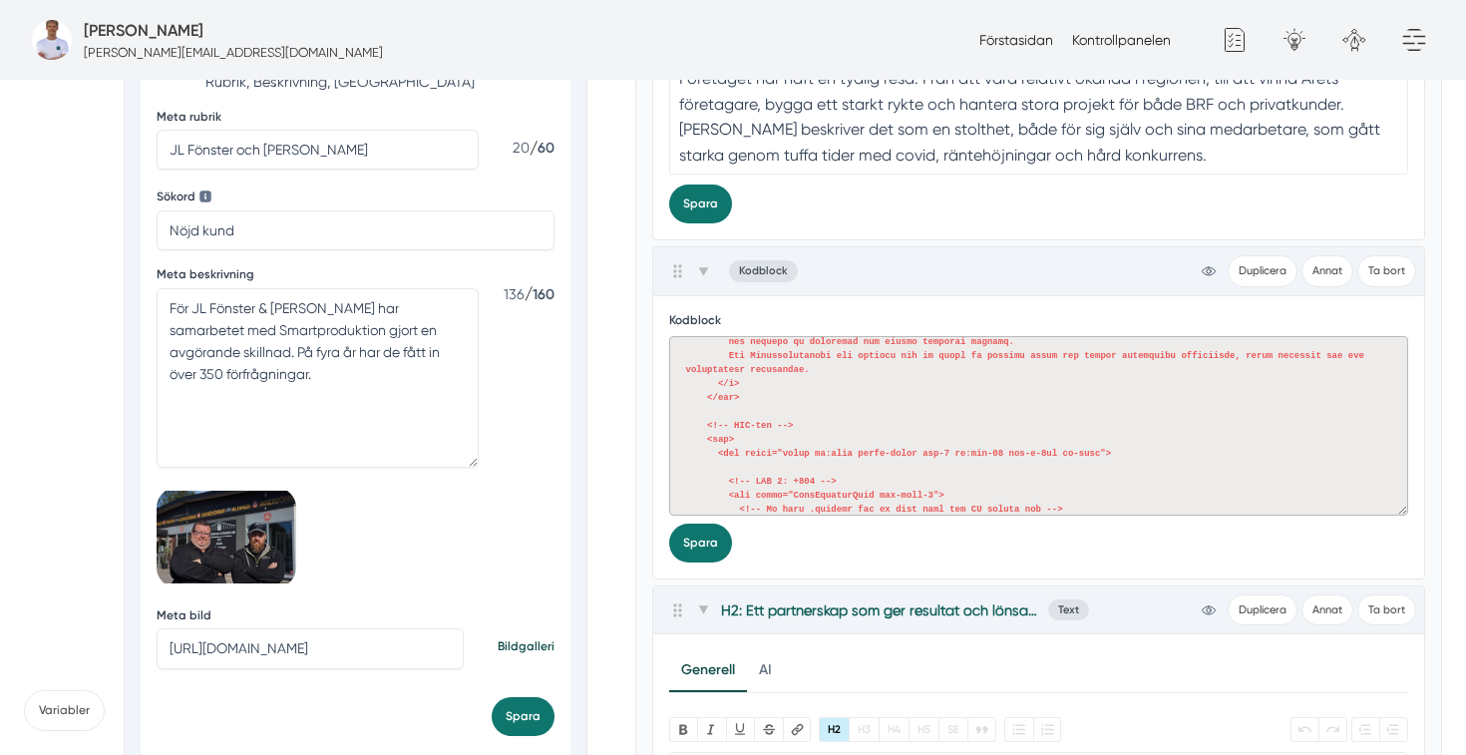
scroll to position [493, 0]
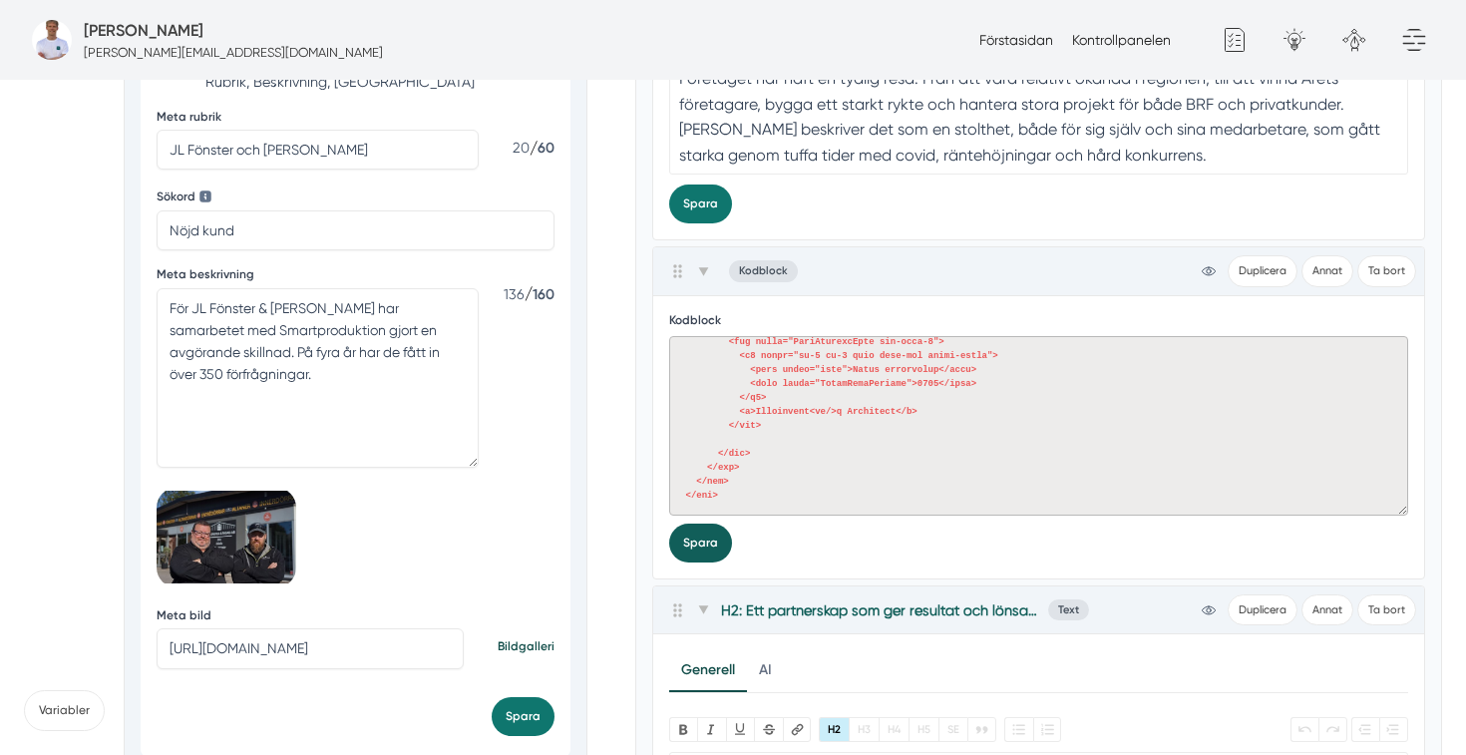
type textarea "<div class="custom-domain-theme-client-max-width pb-6 lg:pb-16"> <div class="Me…"
click at [713, 544] on button "Spara" at bounding box center [700, 543] width 63 height 39
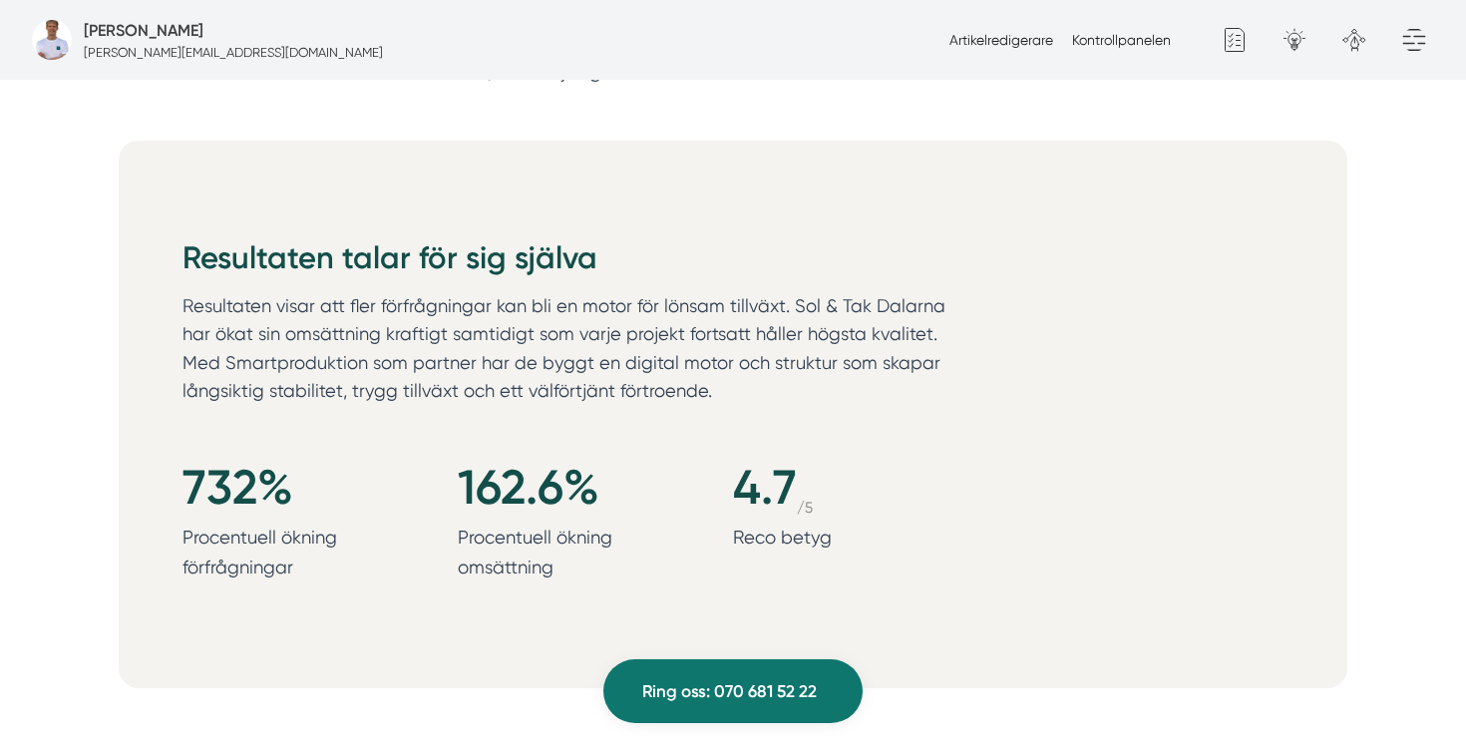
scroll to position [2075, 0]
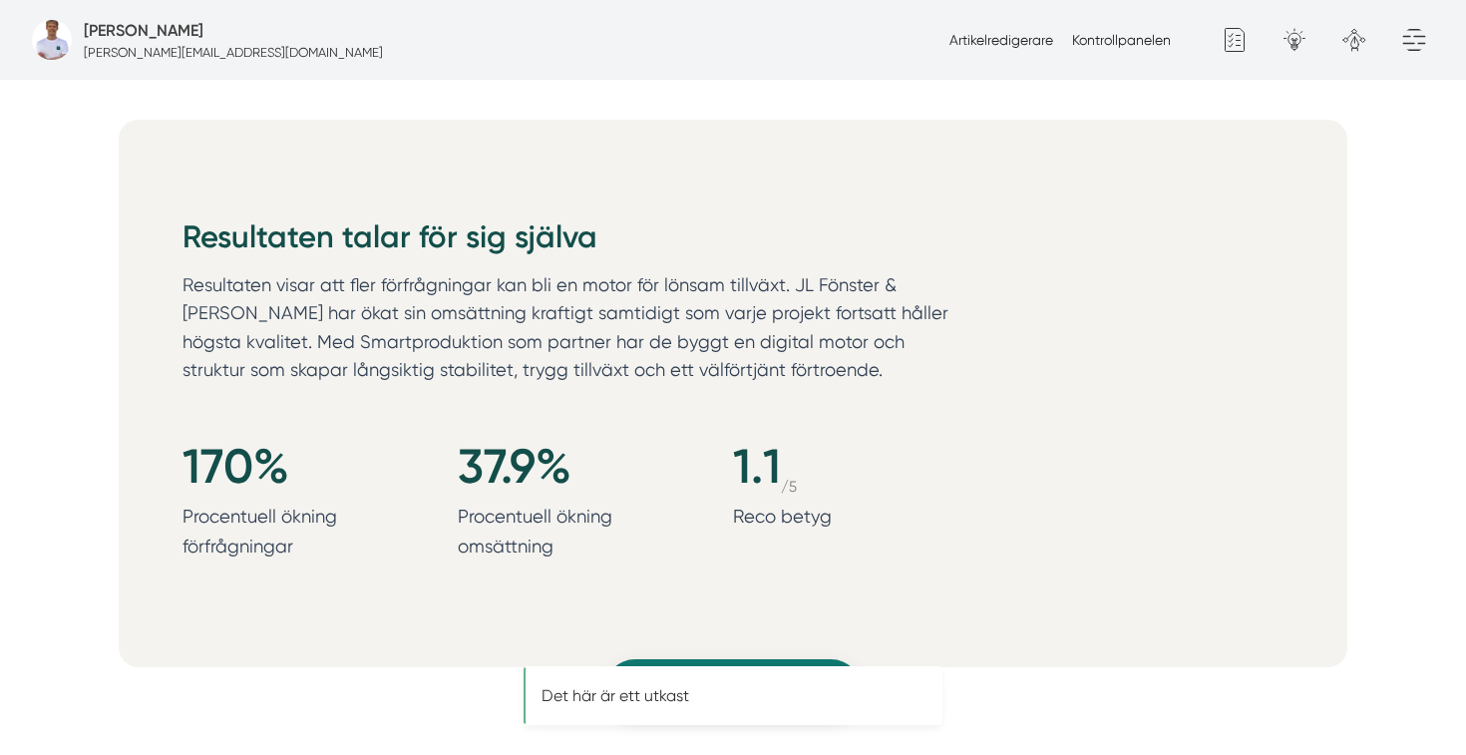
scroll to position [2092, 0]
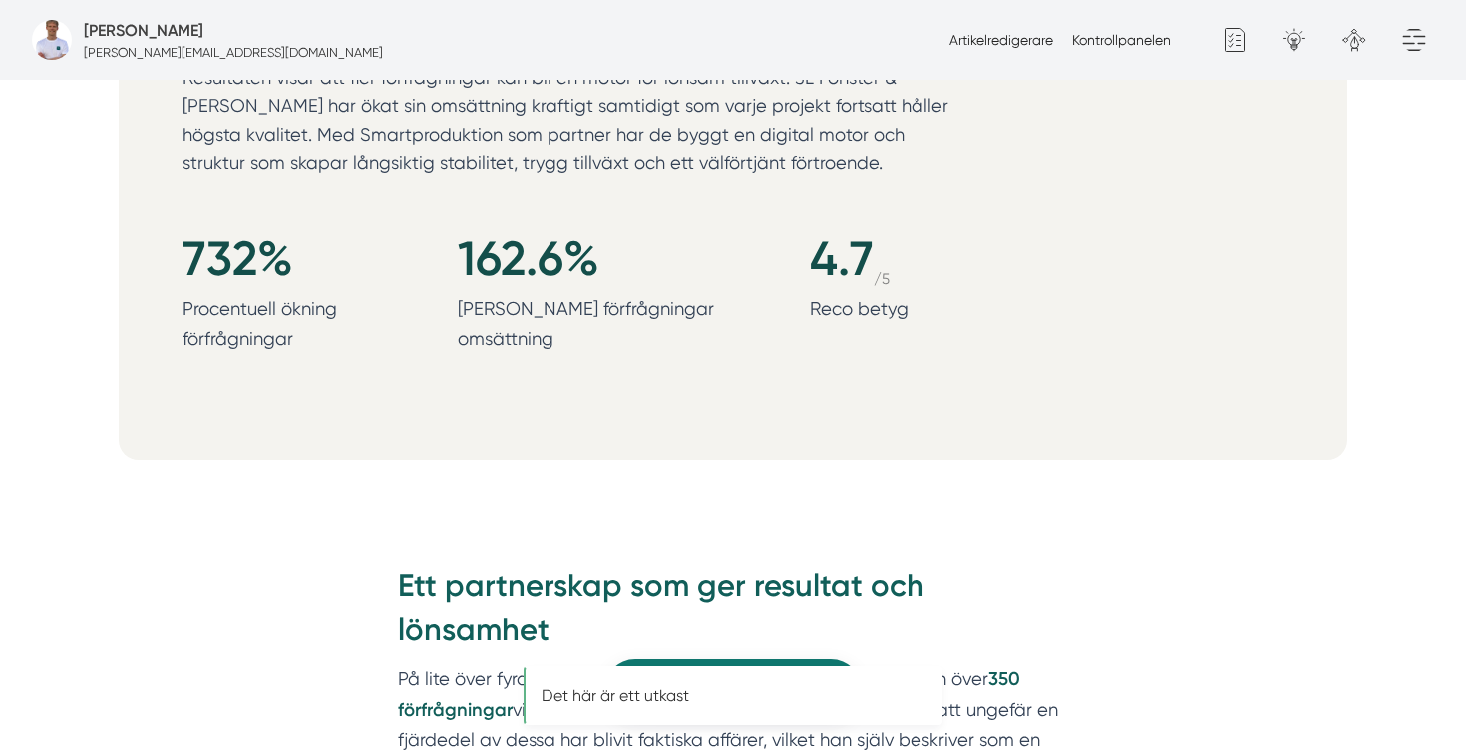
scroll to position [2284, 0]
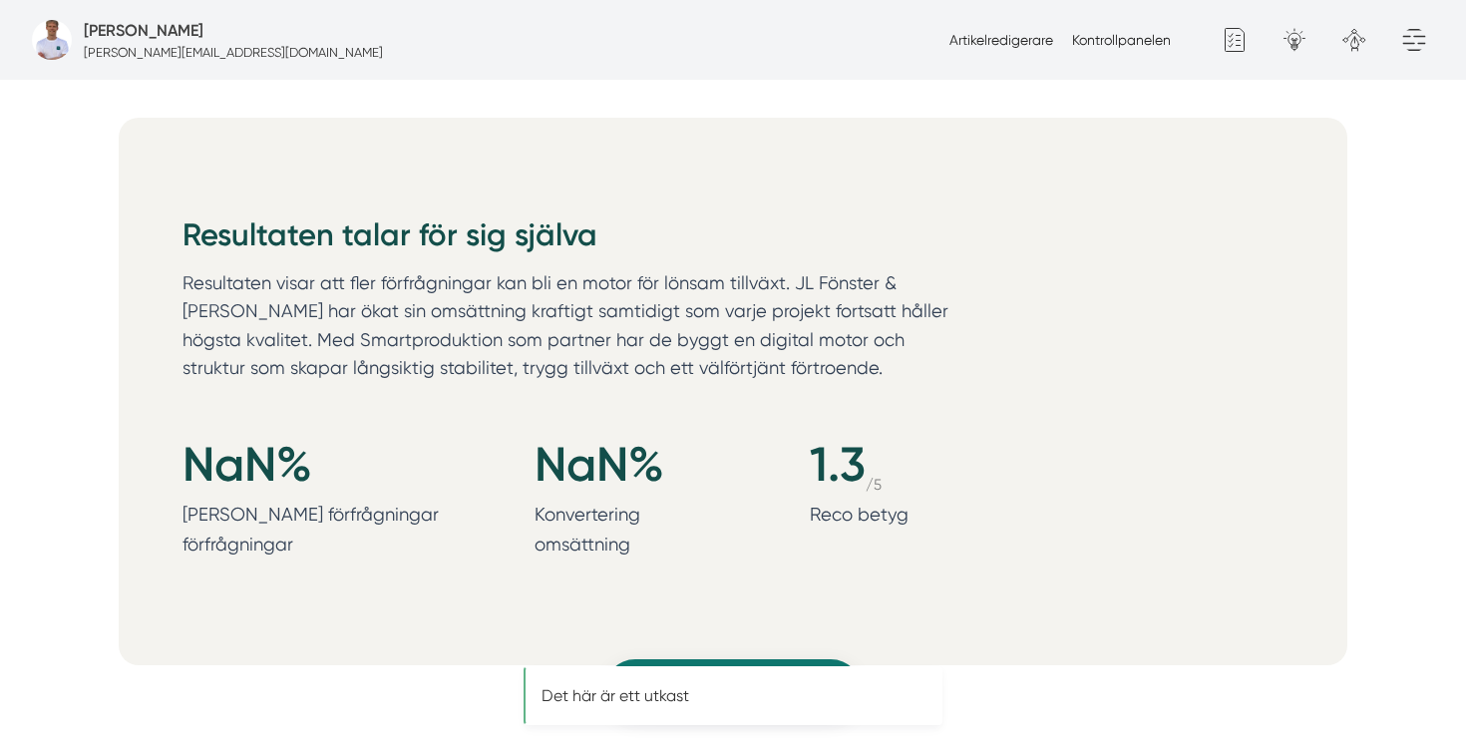
scroll to position [2127, 0]
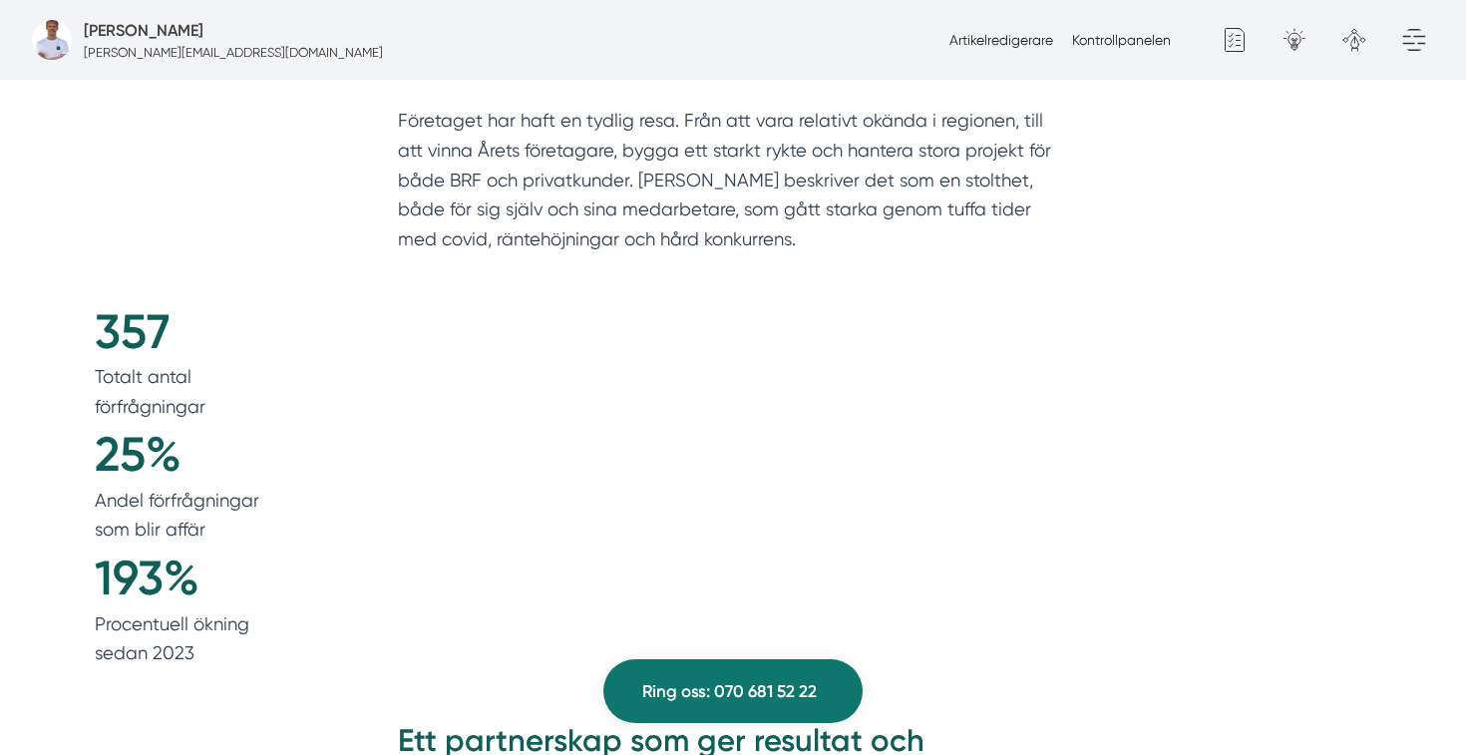
scroll to position [1889, 0]
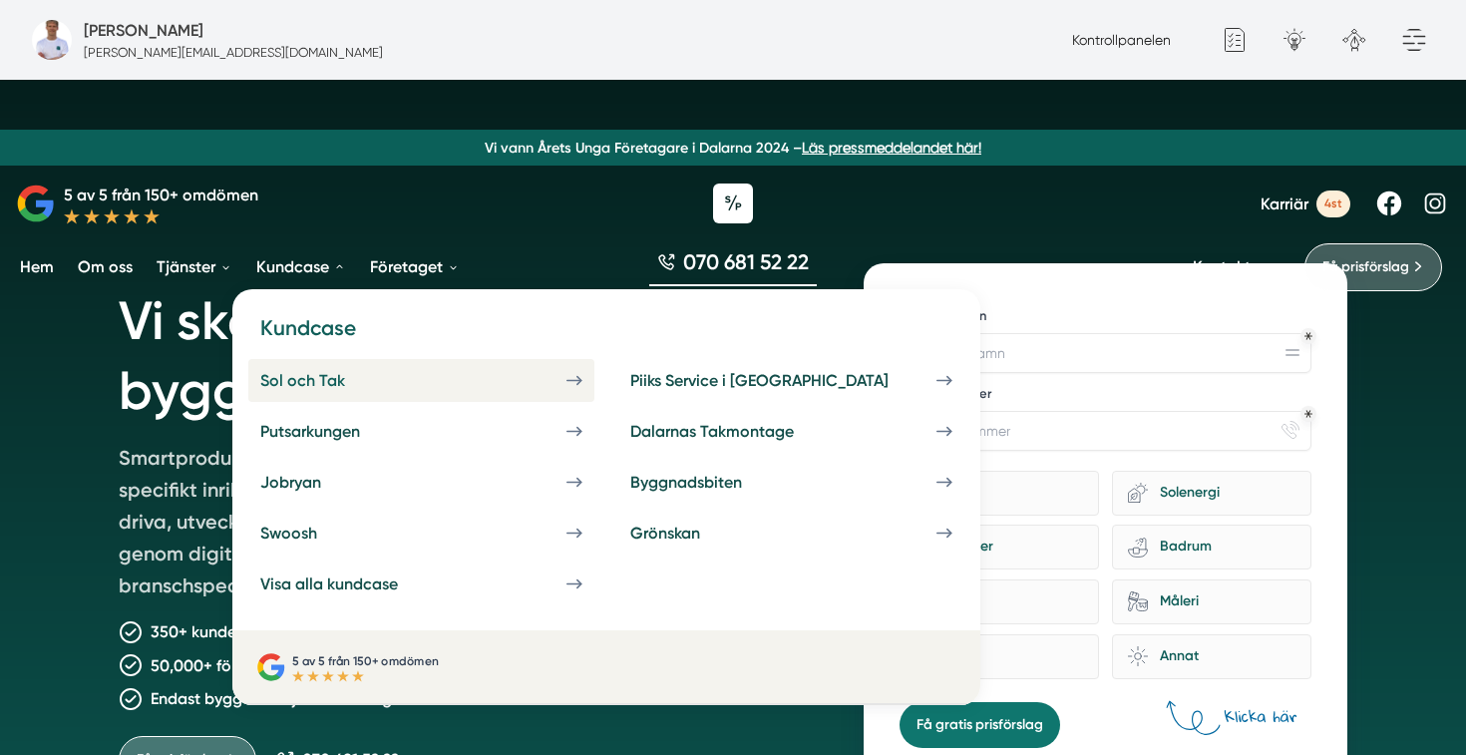
click at [294, 374] on div "Sol och Tak" at bounding box center [326, 380] width 133 height 19
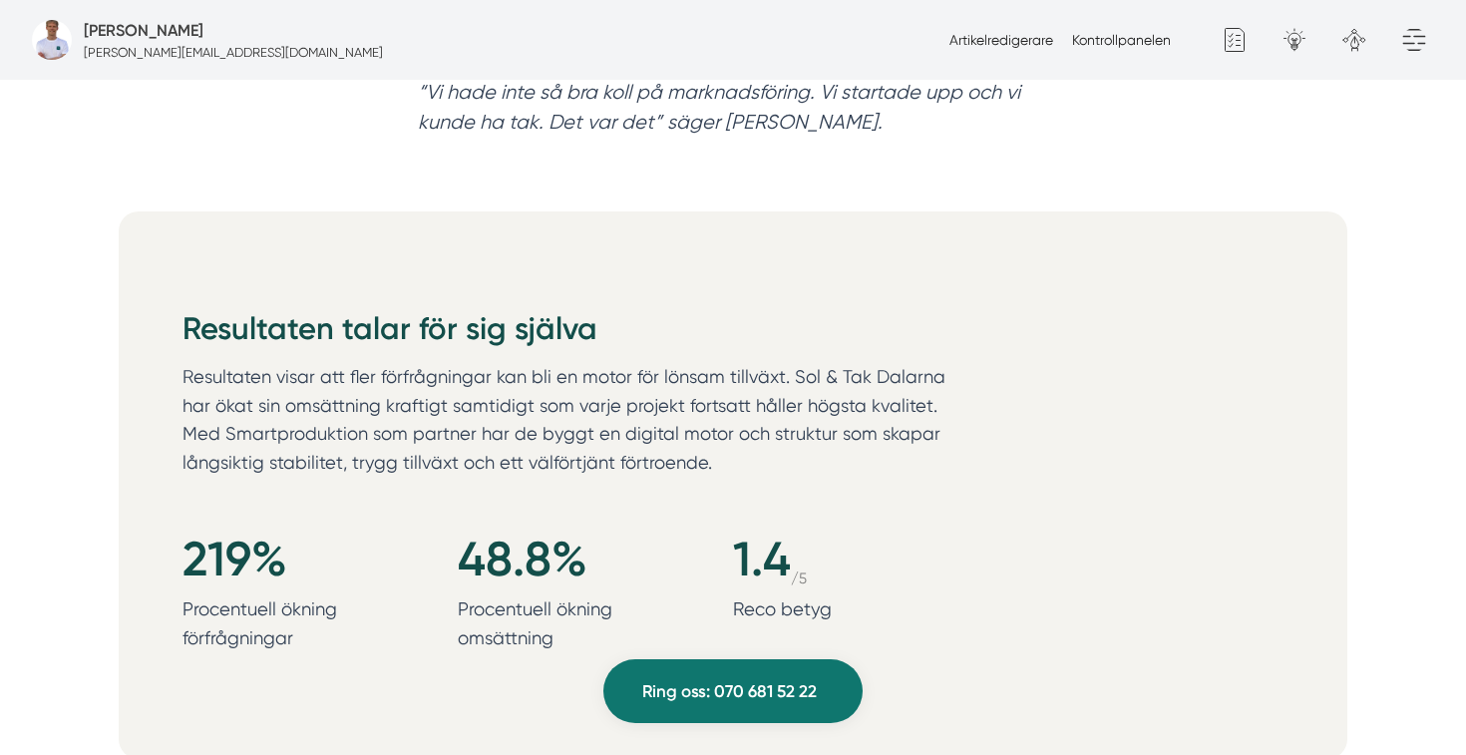
scroll to position [2001, 0]
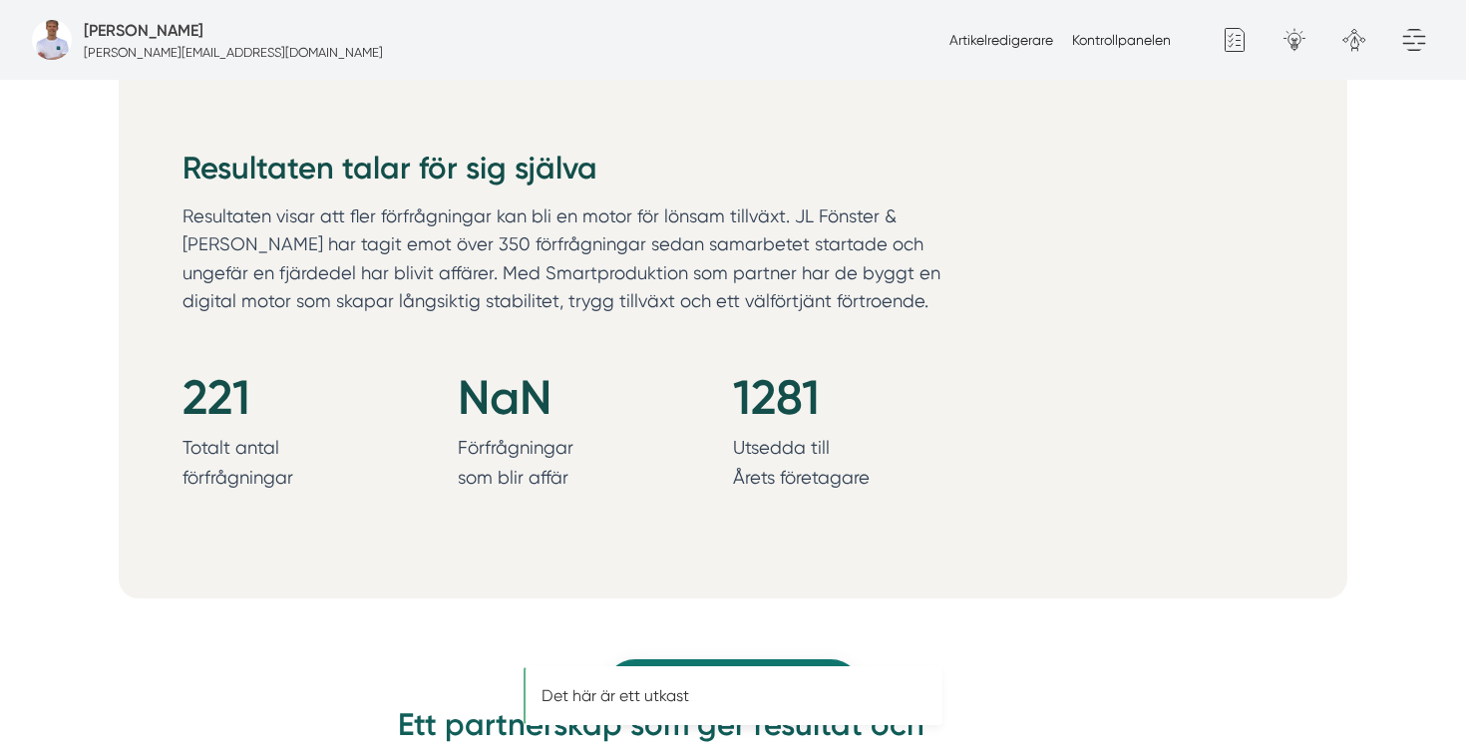
scroll to position [2165, 0]
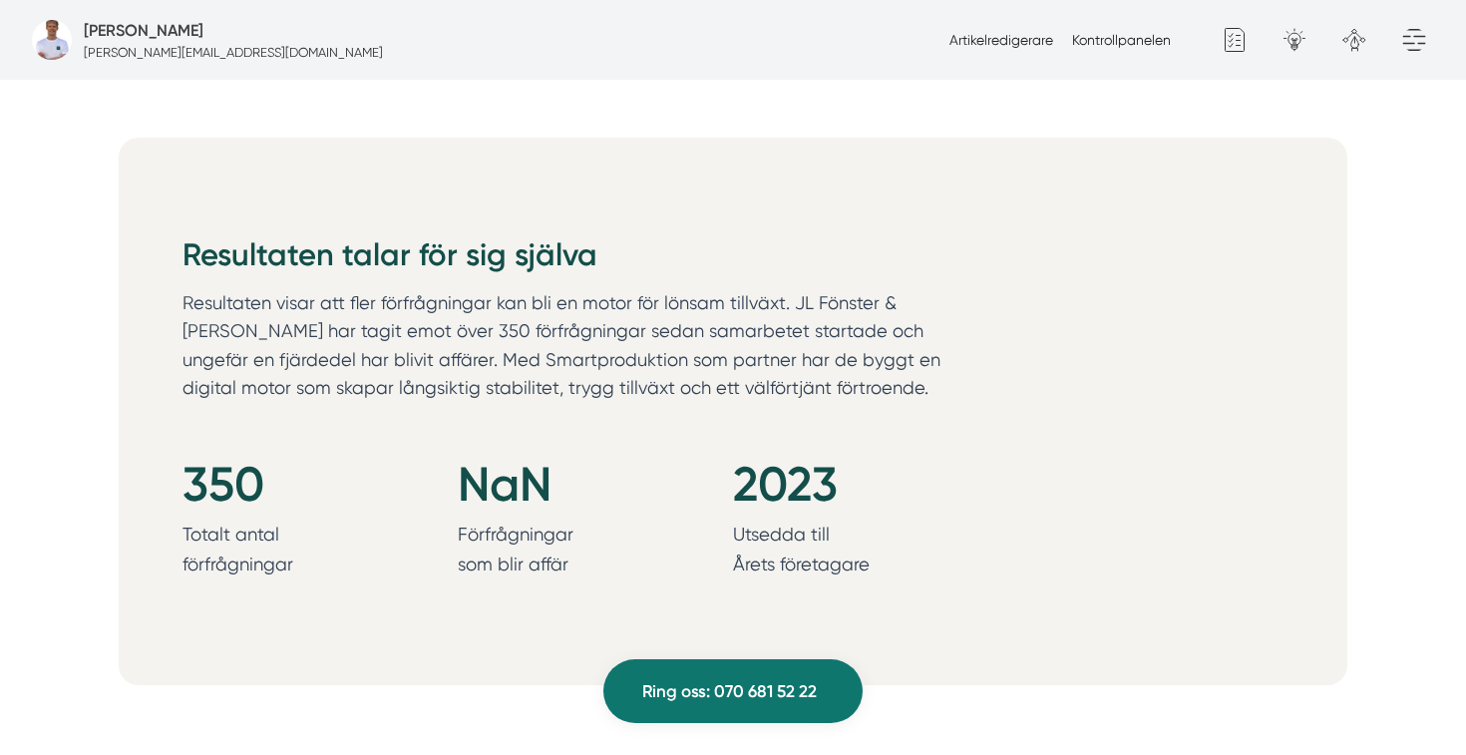
scroll to position [2059, 0]
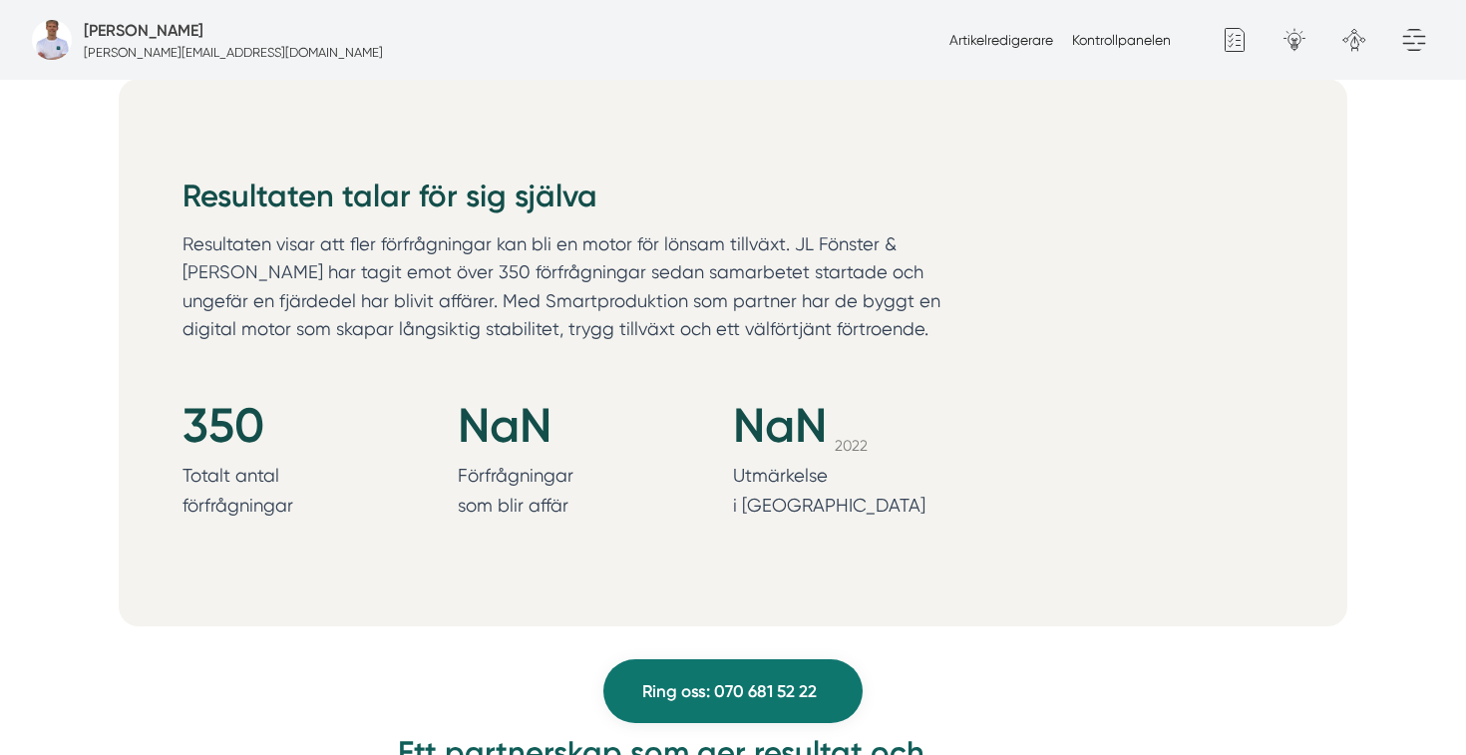
scroll to position [2123, 0]
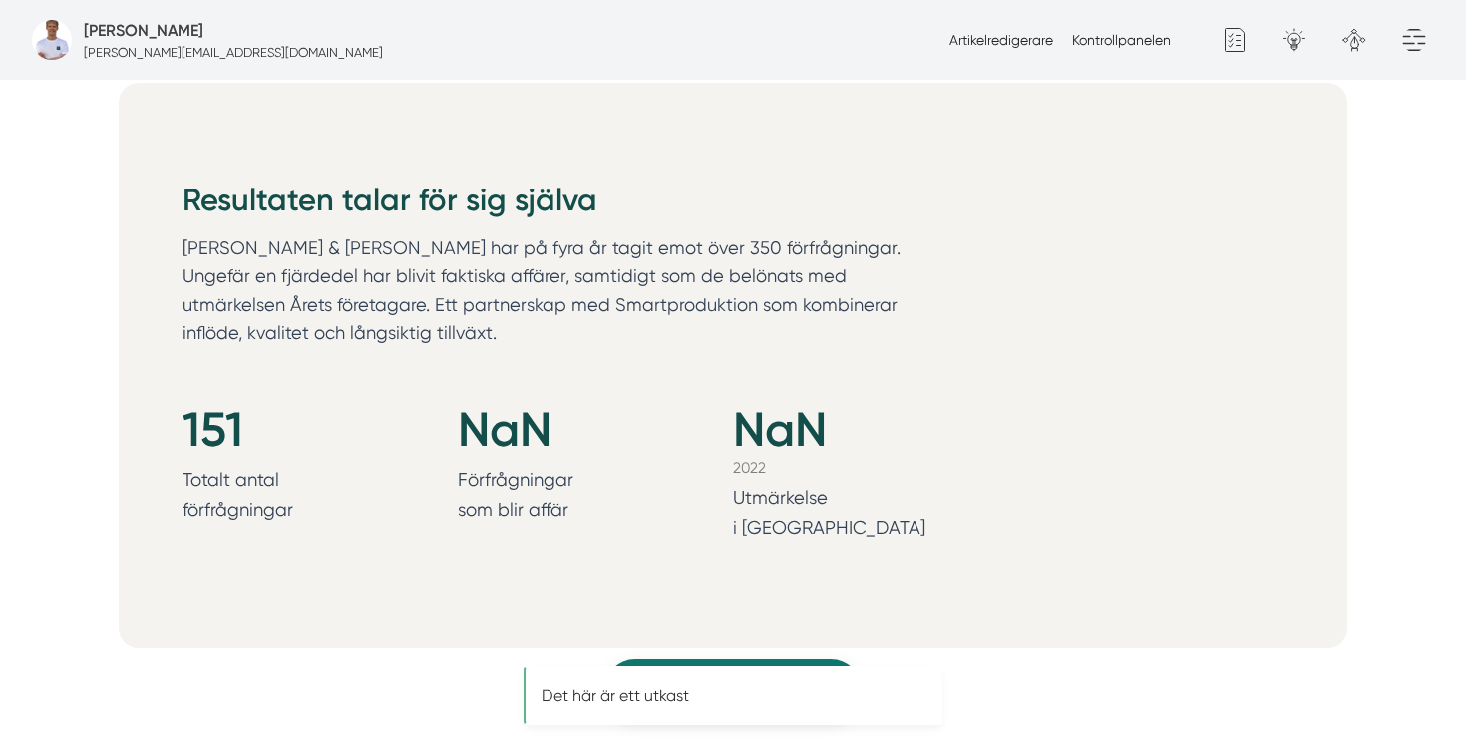
scroll to position [2127, 0]
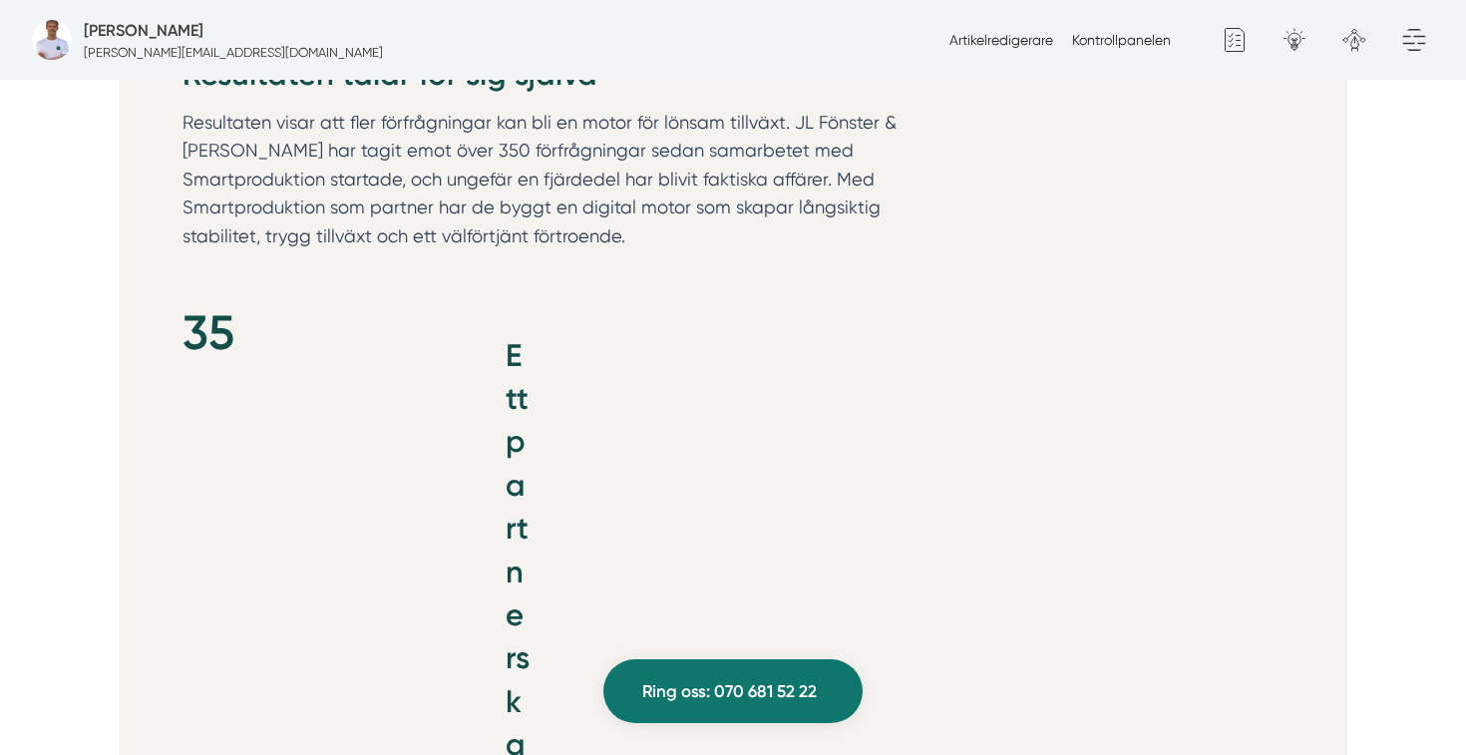
scroll to position [2174, 0]
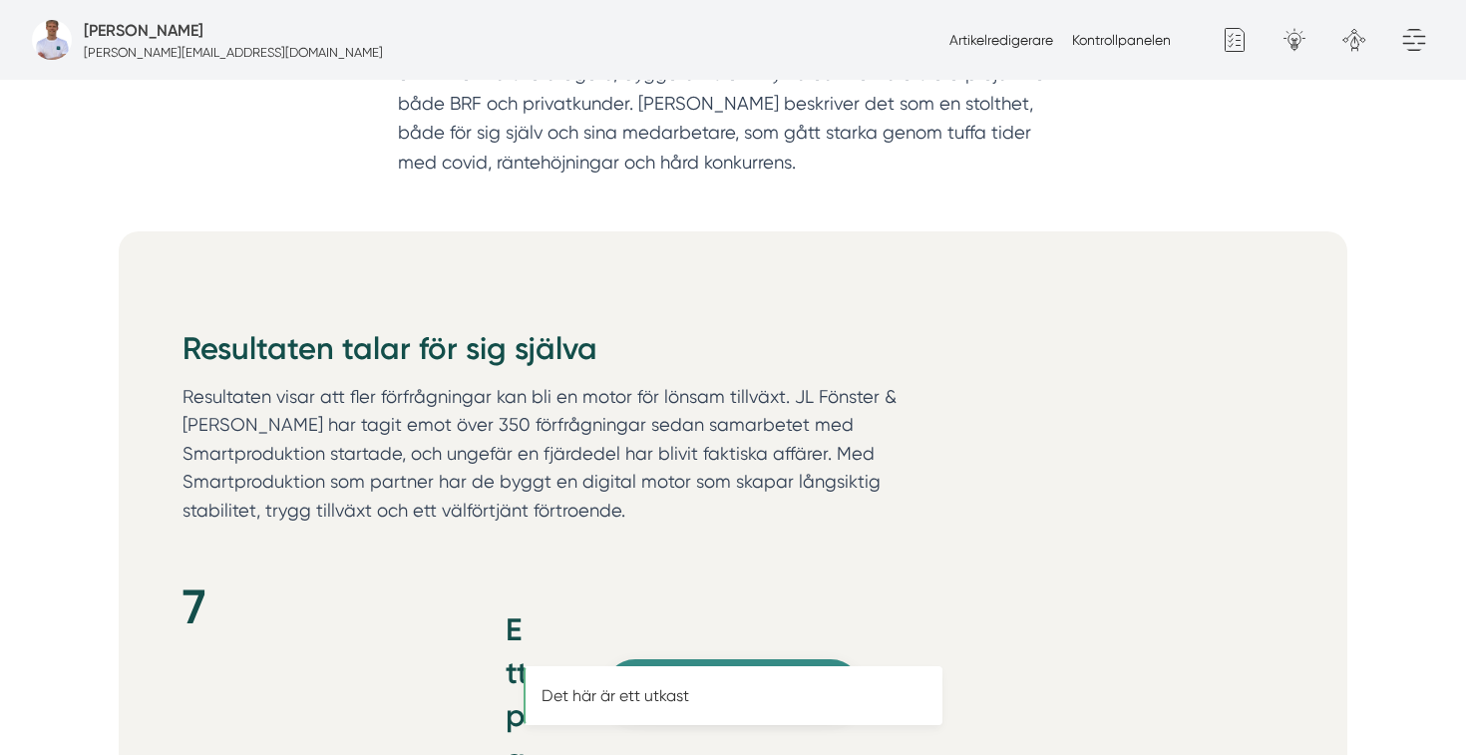
scroll to position [2174, 0]
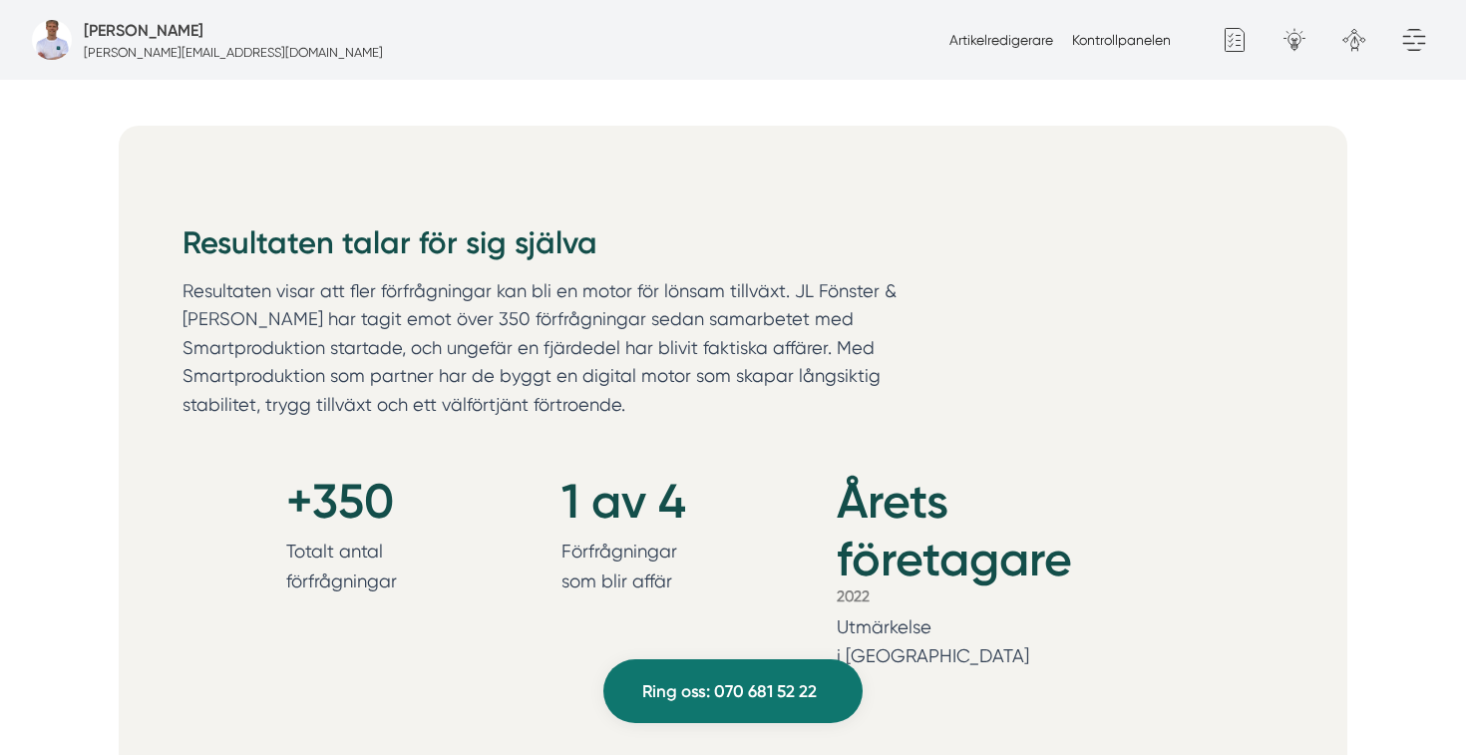
scroll to position [2081, 0]
